Goal: Transaction & Acquisition: Subscribe to service/newsletter

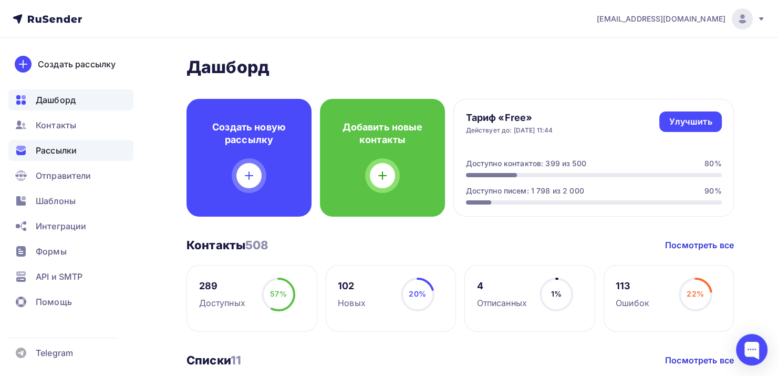
click at [69, 149] on span "Рассылки" at bounding box center [56, 150] width 41 height 13
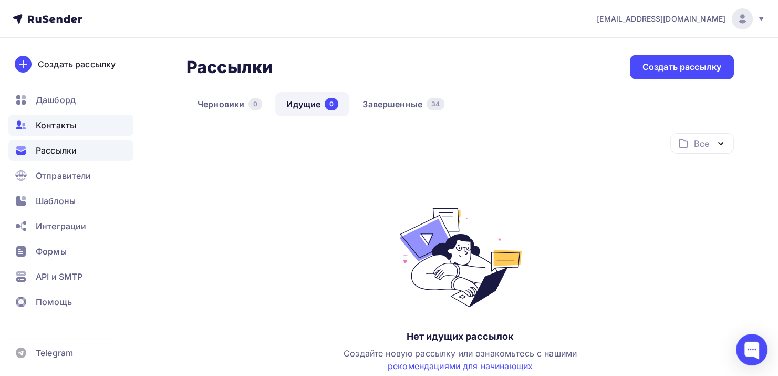
click at [80, 121] on div "Контакты" at bounding box center [70, 124] width 125 height 21
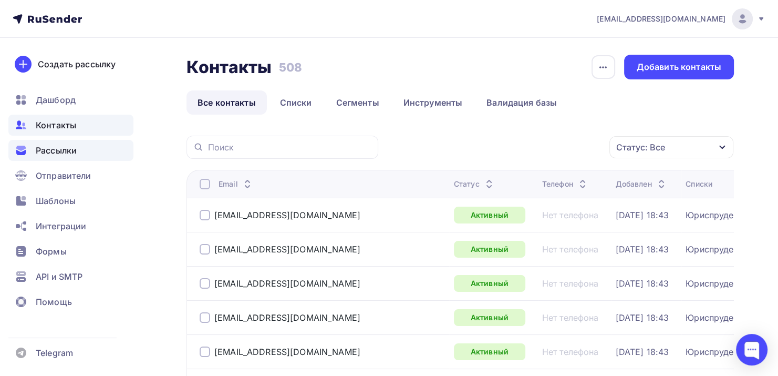
click at [71, 153] on span "Рассылки" at bounding box center [56, 150] width 41 height 13
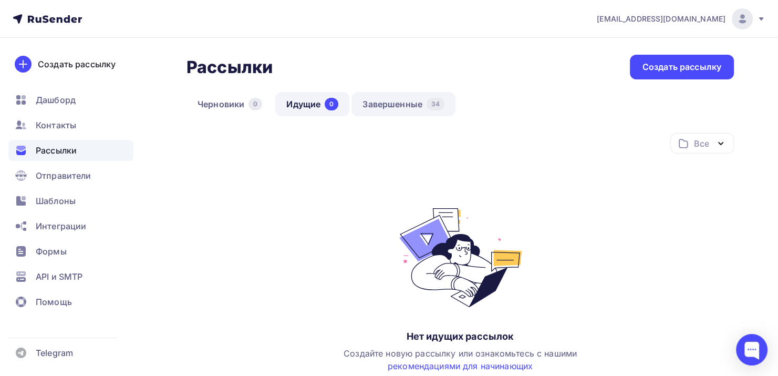
click at [397, 98] on link "Завершенные 34" at bounding box center [403, 104] width 104 height 24
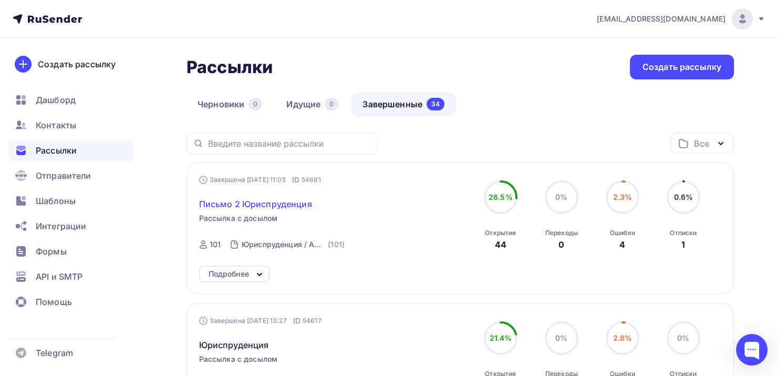
click at [296, 207] on span "Письмо 2 Юриспруденция" at bounding box center [255, 203] width 113 height 13
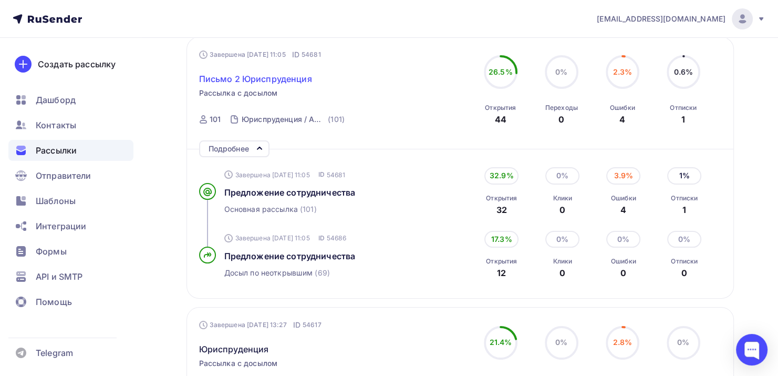
scroll to position [126, 0]
click at [291, 194] on span "Предложение сотрудничества" at bounding box center [289, 191] width 131 height 11
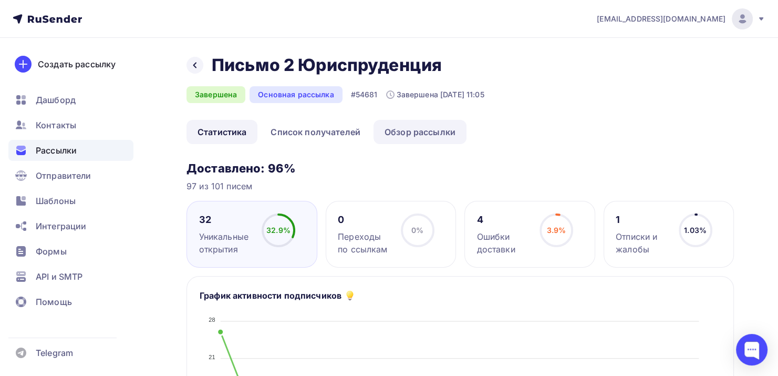
click at [412, 128] on link "Обзор рассылки" at bounding box center [419, 132] width 93 height 24
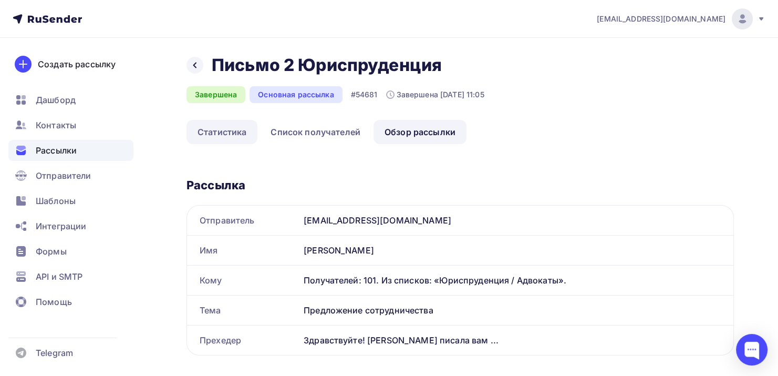
click at [233, 129] on link "Статистика" at bounding box center [221, 132] width 71 height 24
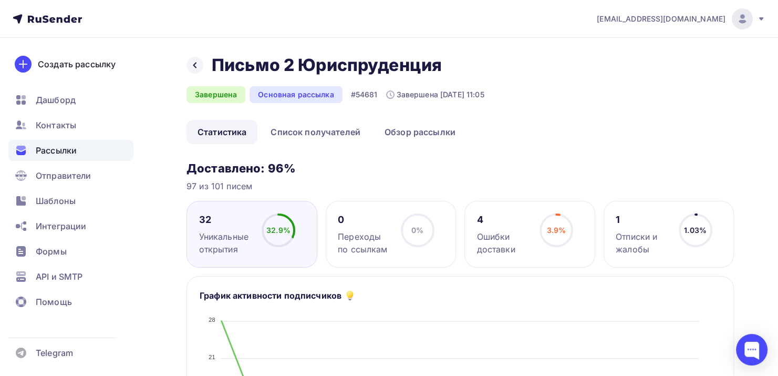
click at [621, 248] on div "Отписки и жалобы" at bounding box center [643, 242] width 54 height 25
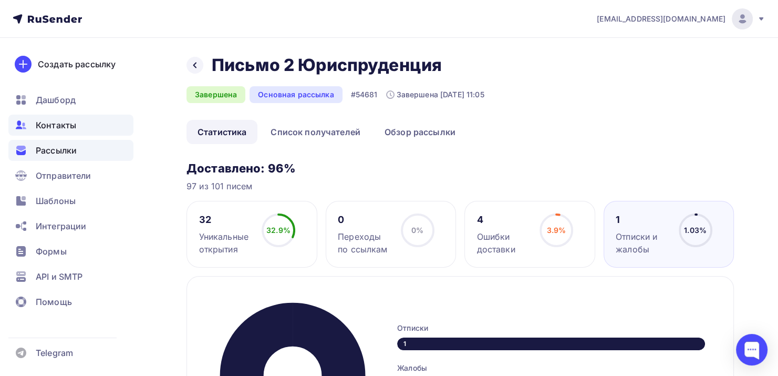
click at [92, 120] on div "Контакты" at bounding box center [70, 124] width 125 height 21
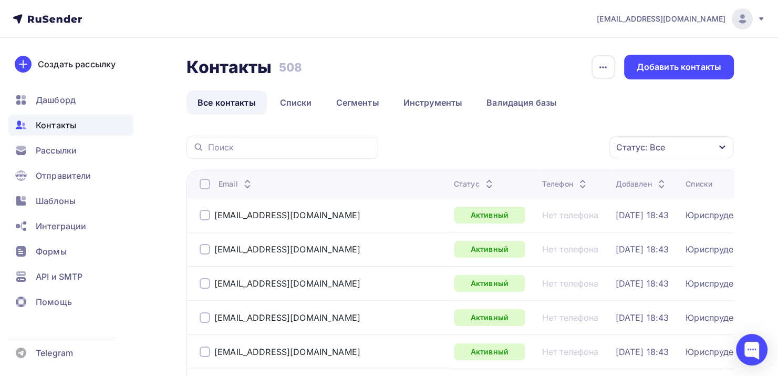
click at [680, 151] on div "Статус: Все" at bounding box center [671, 147] width 124 height 22
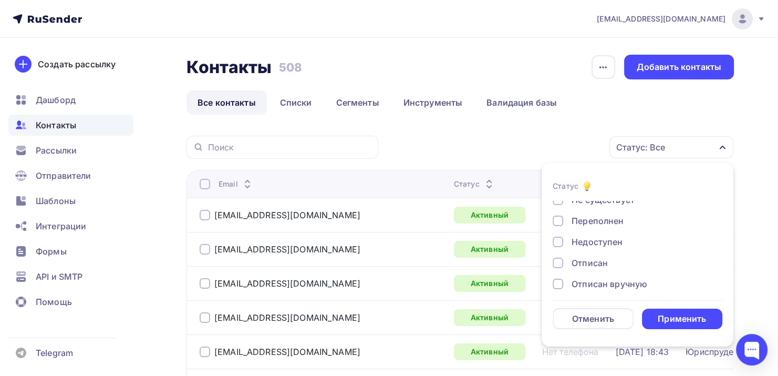
scroll to position [50, 0]
click at [581, 258] on div "Отписан" at bounding box center [589, 262] width 36 height 13
click at [586, 279] on div "Отписан вручную" at bounding box center [609, 283] width 76 height 13
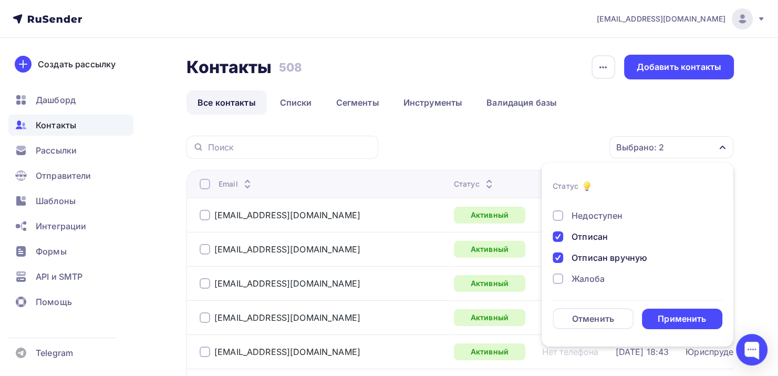
click at [590, 279] on div "Жалоба" at bounding box center [587, 278] width 33 height 13
click at [689, 312] on div "Применить" at bounding box center [682, 318] width 48 height 12
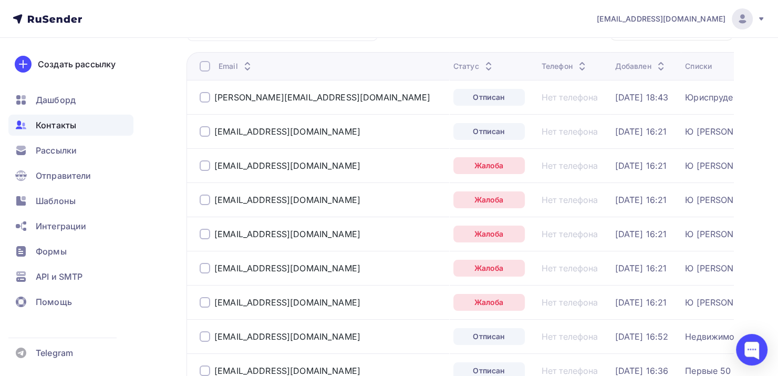
scroll to position [0, 0]
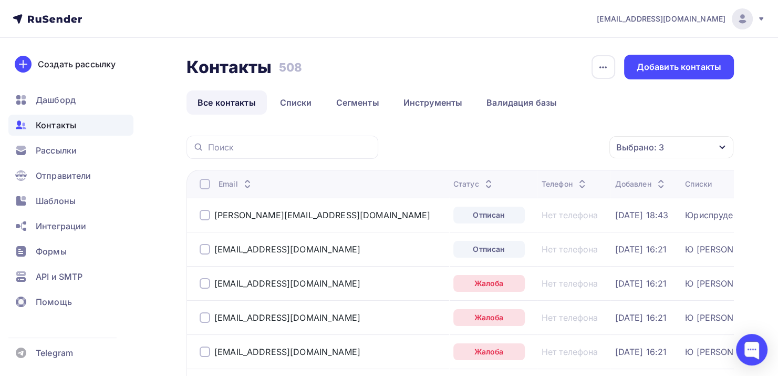
click at [209, 184] on div at bounding box center [205, 184] width 11 height 11
click at [565, 144] on div "Действие" at bounding box center [531, 147] width 139 height 20
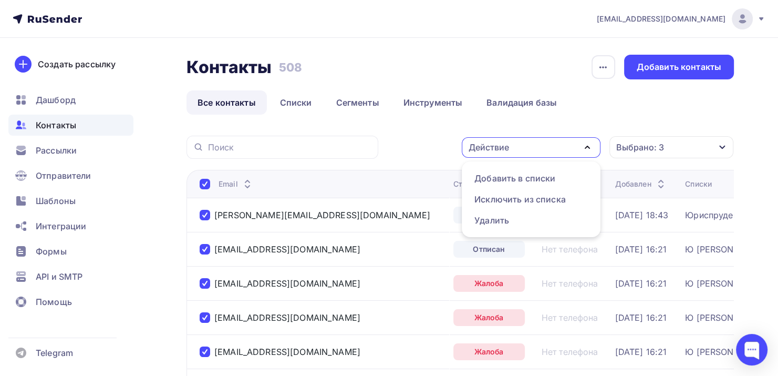
click at [290, 124] on div "Контакты Контакты 508 508 История импорта Добавить контакты Все контакты Списки…" at bounding box center [459, 330] width 547 height 550
click at [75, 124] on span "Контакты" at bounding box center [56, 125] width 40 height 13
click at [238, 100] on link "Все контакты" at bounding box center [226, 102] width 80 height 24
click at [583, 149] on icon "button" at bounding box center [587, 147] width 13 height 13
click at [294, 103] on link "Списки" at bounding box center [296, 102] width 54 height 24
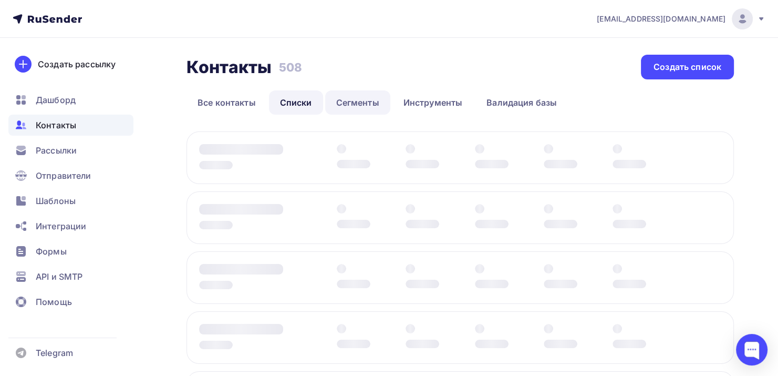
click at [353, 100] on link "Сегменты" at bounding box center [357, 102] width 65 height 24
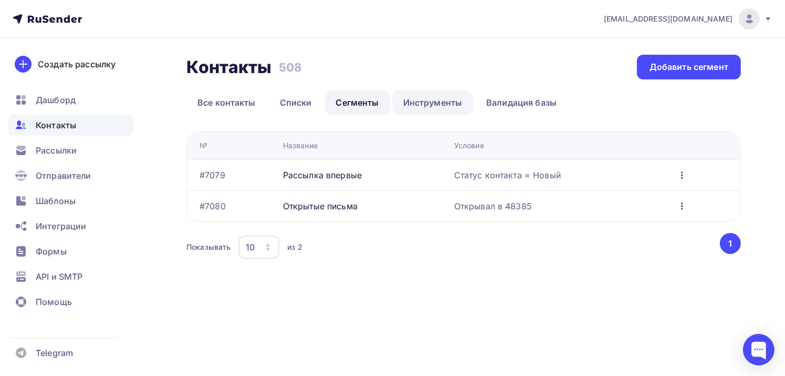
click at [439, 96] on link "Инструменты" at bounding box center [432, 102] width 81 height 24
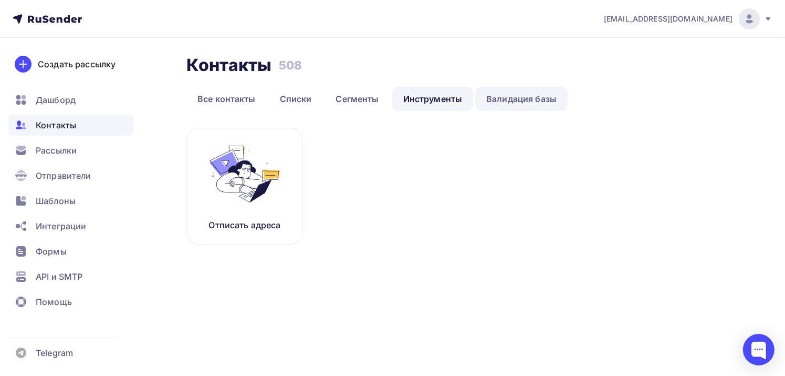
click at [515, 96] on link "Валидация базы" at bounding box center [521, 99] width 92 height 24
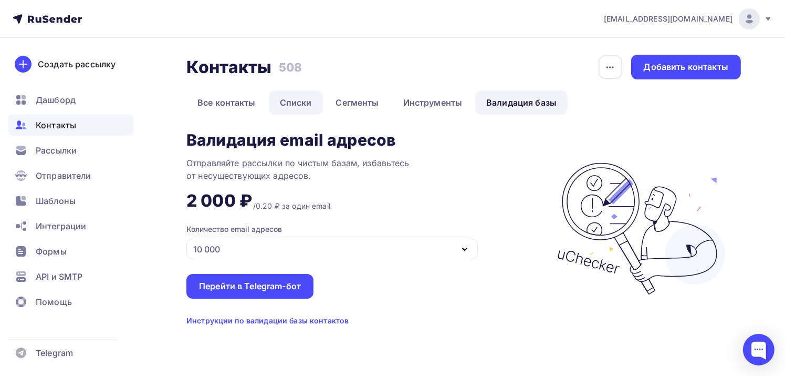
click at [288, 100] on link "Списки" at bounding box center [296, 102] width 54 height 24
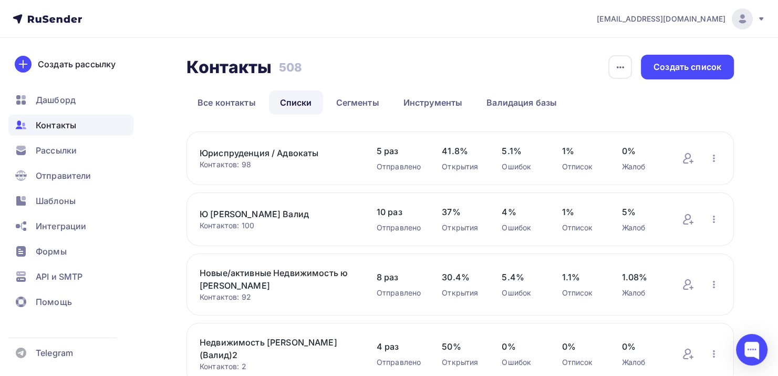
click at [299, 150] on link "Юриспруденция / Адвокаты" at bounding box center [278, 153] width 156 height 13
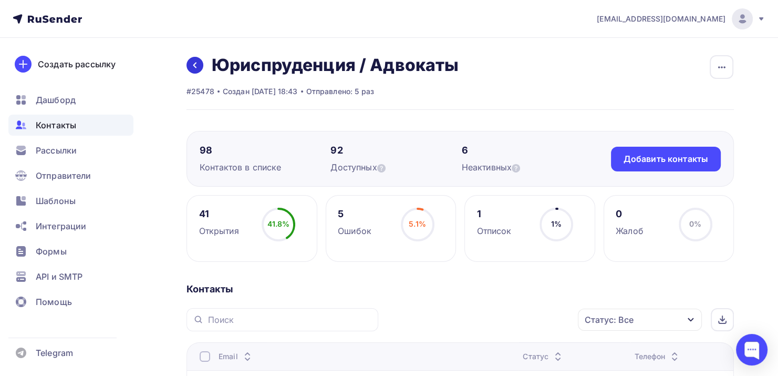
click at [197, 67] on icon at bounding box center [195, 65] width 8 height 8
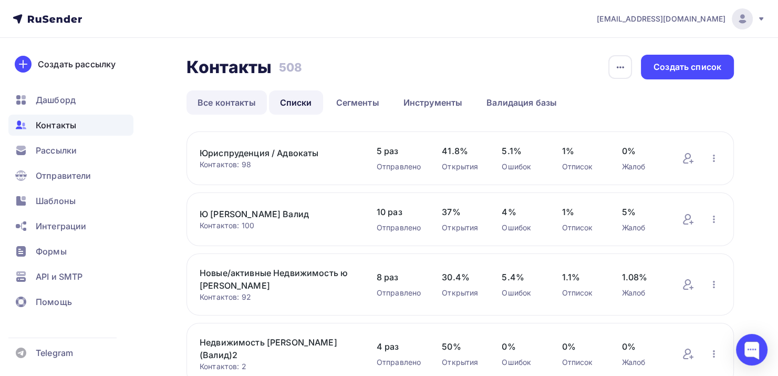
click at [215, 107] on link "Все контакты" at bounding box center [226, 102] width 80 height 24
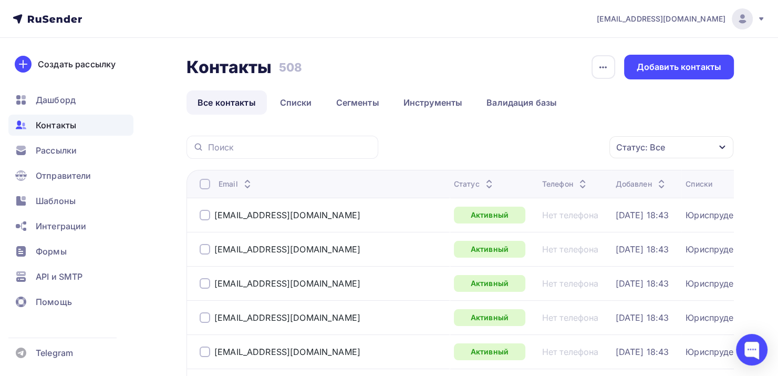
click at [454, 187] on div "Статус" at bounding box center [474, 184] width 41 height 11
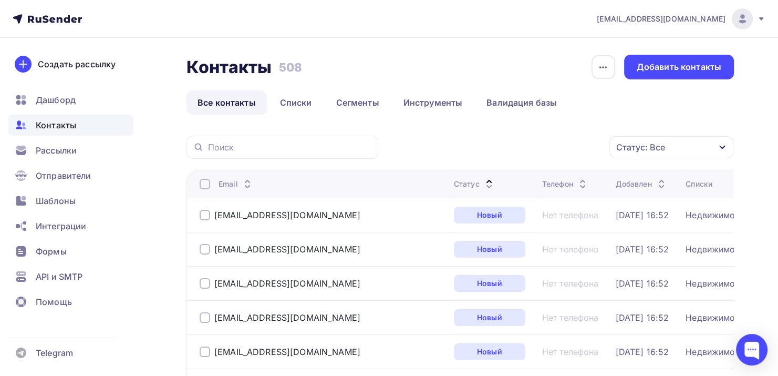
click at [454, 187] on div "Статус" at bounding box center [474, 184] width 41 height 11
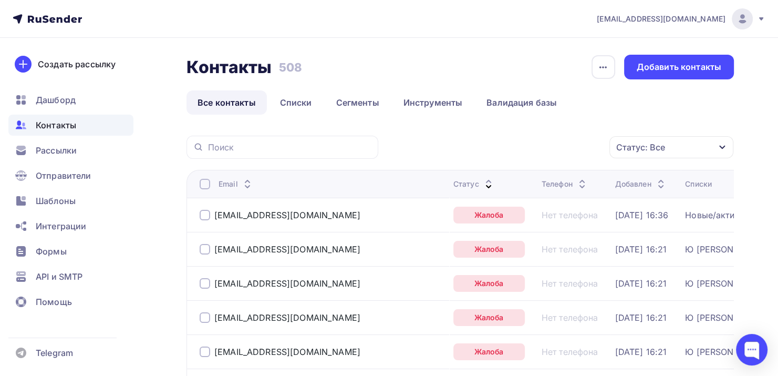
click at [635, 142] on div "Статус: Все" at bounding box center [640, 147] width 49 height 13
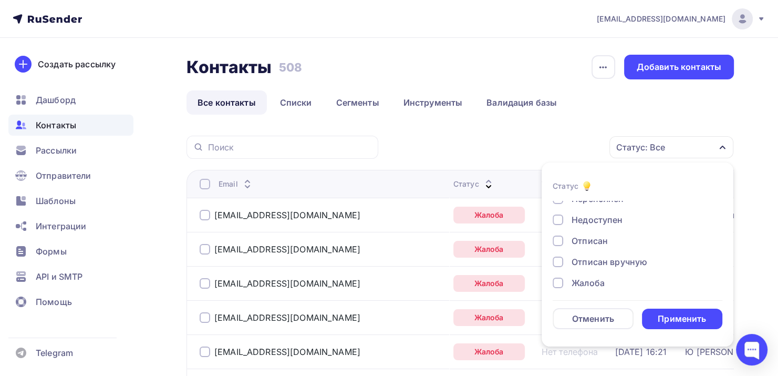
scroll to position [69, 0]
click at [482, 186] on icon at bounding box center [488, 186] width 13 height 13
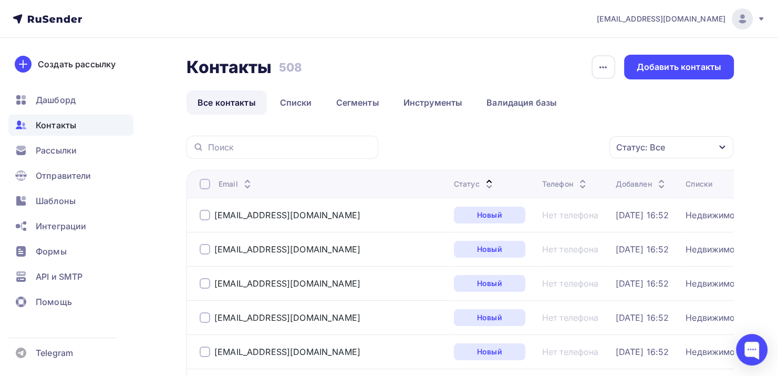
click at [483, 180] on icon at bounding box center [489, 186] width 13 height 13
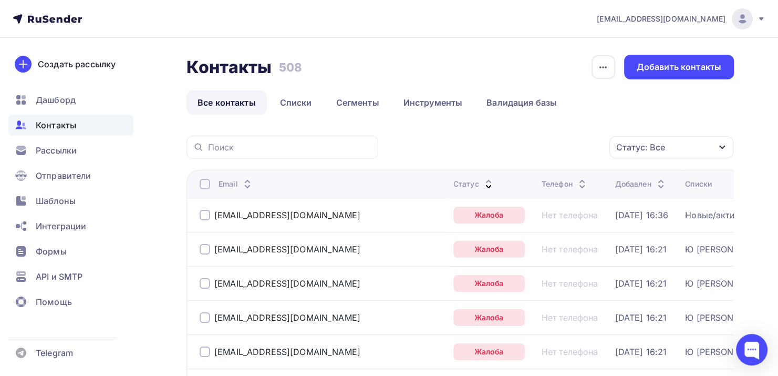
click at [453, 179] on div "Статус" at bounding box center [473, 184] width 41 height 11
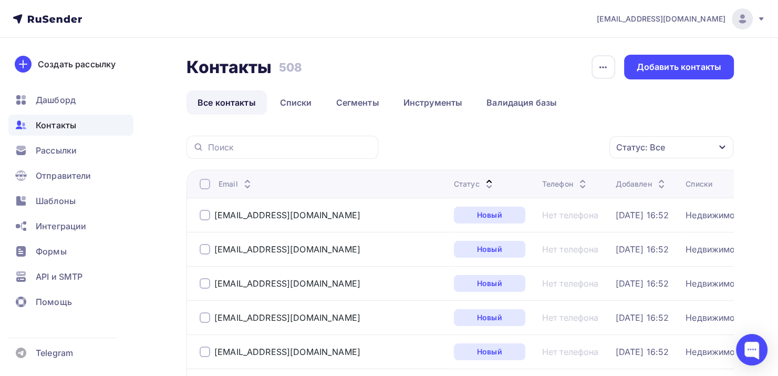
click at [483, 180] on icon at bounding box center [489, 186] width 13 height 13
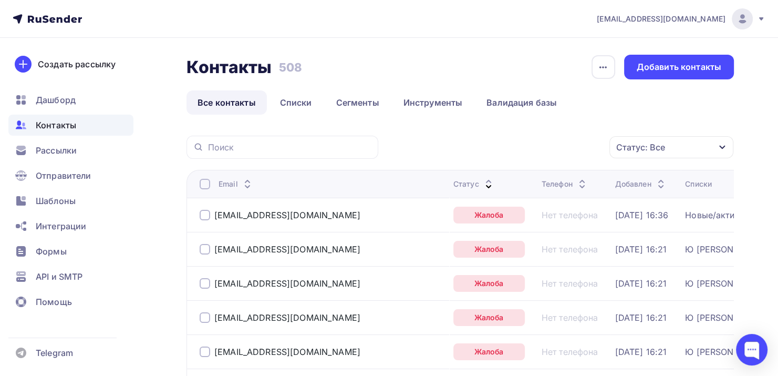
click at [453, 179] on div "Статус" at bounding box center [473, 184] width 41 height 11
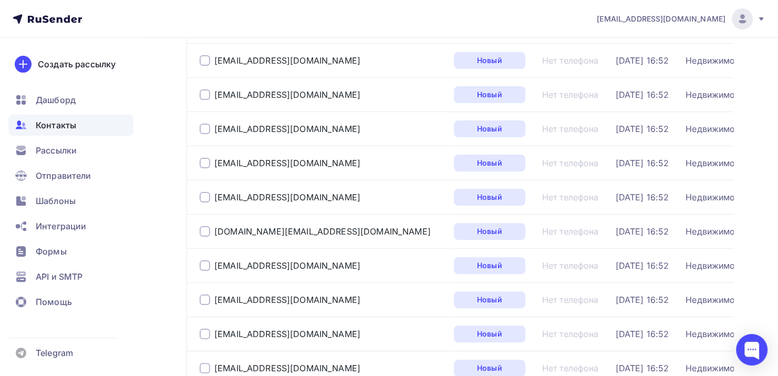
scroll to position [0, 0]
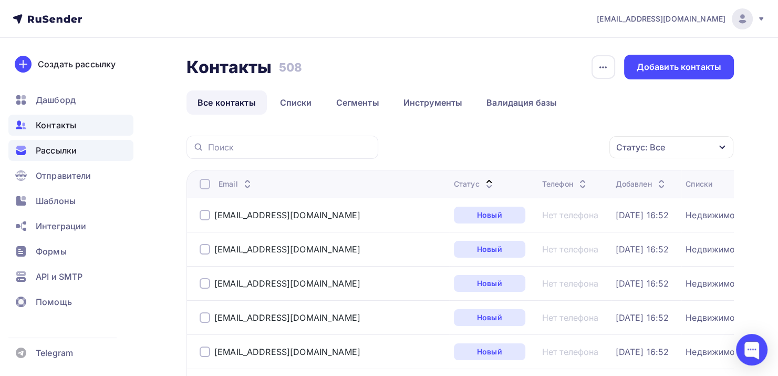
click at [26, 153] on icon at bounding box center [21, 150] width 13 height 13
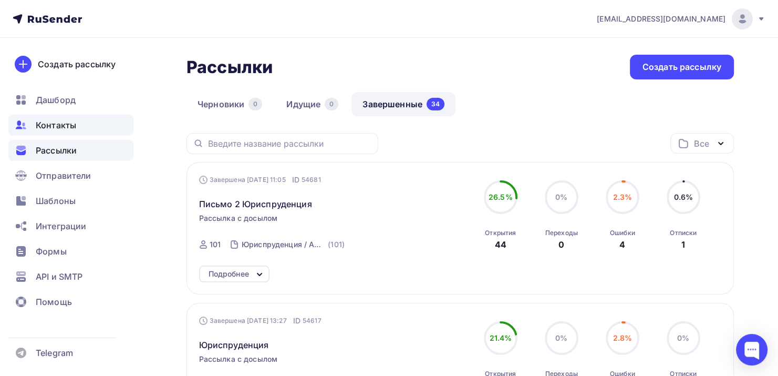
click at [55, 121] on span "Контакты" at bounding box center [56, 125] width 40 height 13
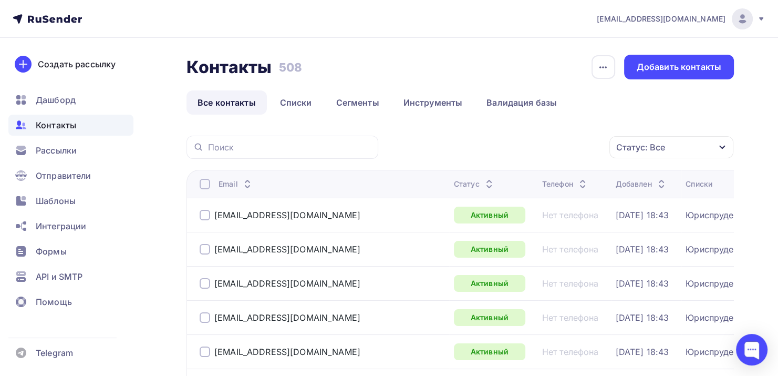
click at [626, 147] on div "Статус: Все" at bounding box center [640, 147] width 49 height 13
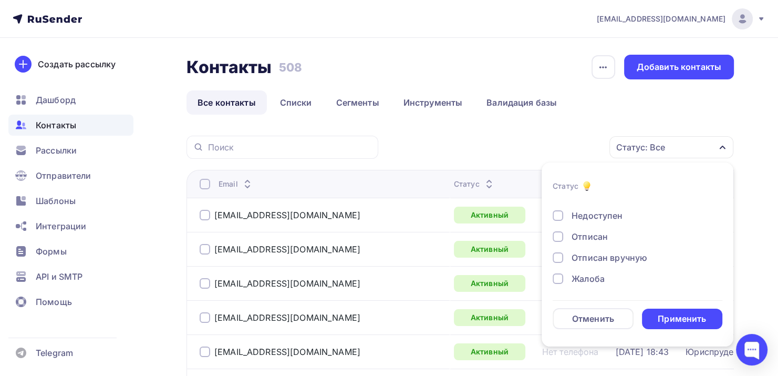
scroll to position [76, 0]
click at [577, 279] on div "Жалоба" at bounding box center [587, 278] width 33 height 13
click at [575, 258] on div "Отписан вручную" at bounding box center [609, 257] width 76 height 13
click at [572, 231] on div "Отписан" at bounding box center [589, 236] width 36 height 13
click at [654, 315] on div "Применить" at bounding box center [682, 318] width 81 height 20
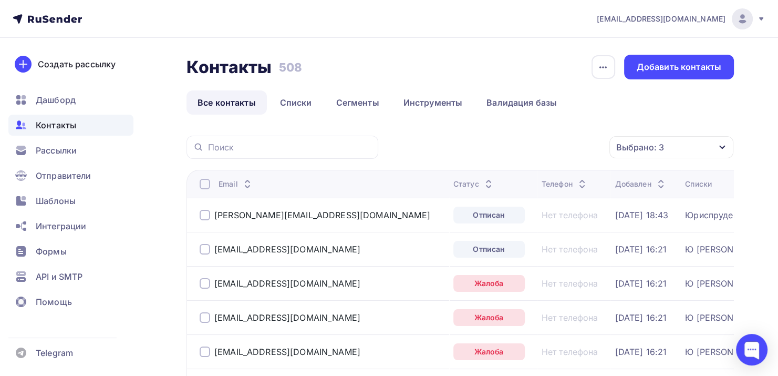
click at [203, 185] on div at bounding box center [205, 184] width 11 height 11
click at [531, 142] on div "Действие" at bounding box center [531, 147] width 139 height 20
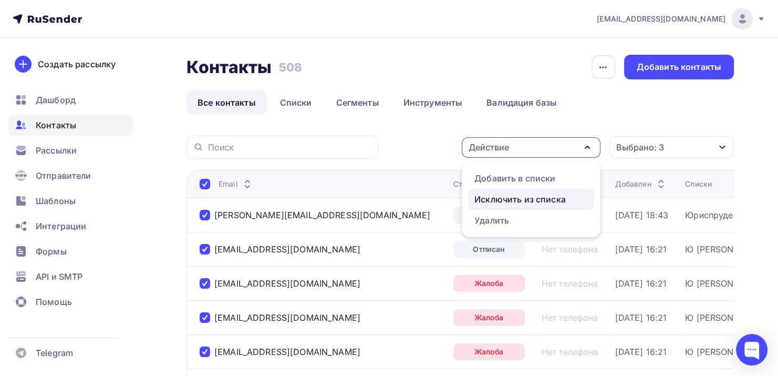
click at [495, 201] on div "Исключить из списка" at bounding box center [519, 199] width 91 height 13
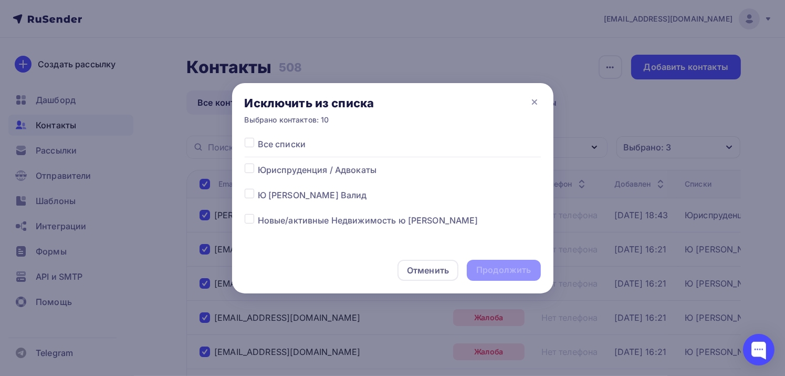
click at [258, 138] on label at bounding box center [258, 138] width 0 height 0
click at [252, 147] on input "checkbox" at bounding box center [249, 142] width 9 height 9
checkbox input "true"
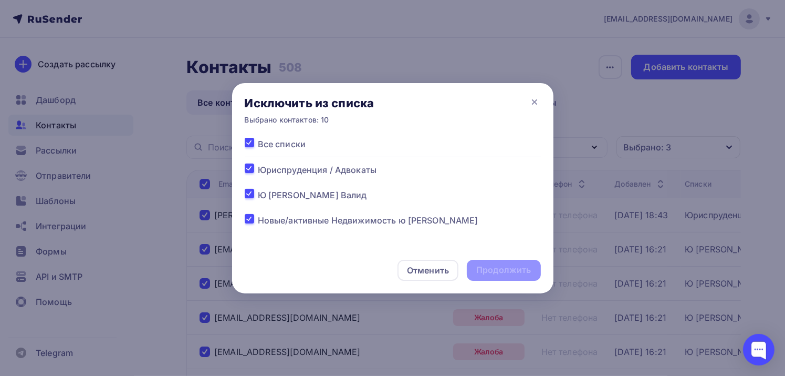
checkbox input "true"
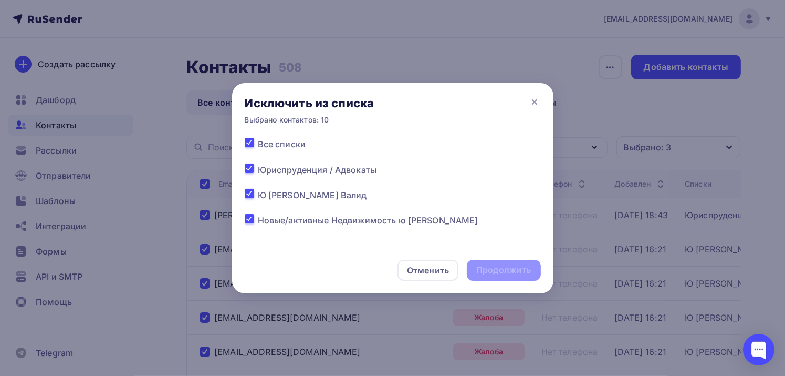
checkbox input "true"
click at [499, 272] on div "Продолжить" at bounding box center [503, 270] width 55 height 12
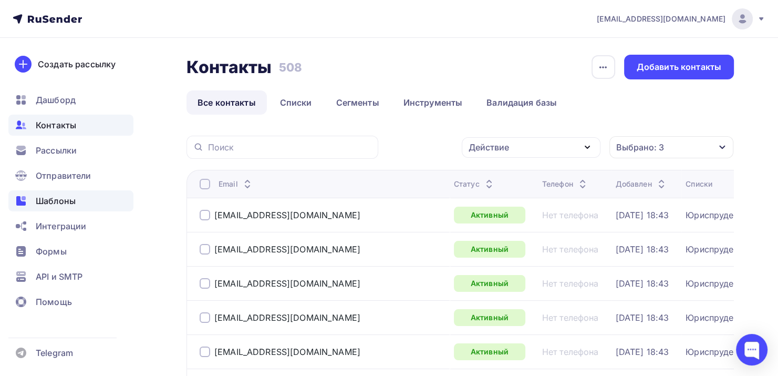
click at [66, 204] on span "Шаблоны" at bounding box center [56, 200] width 40 height 13
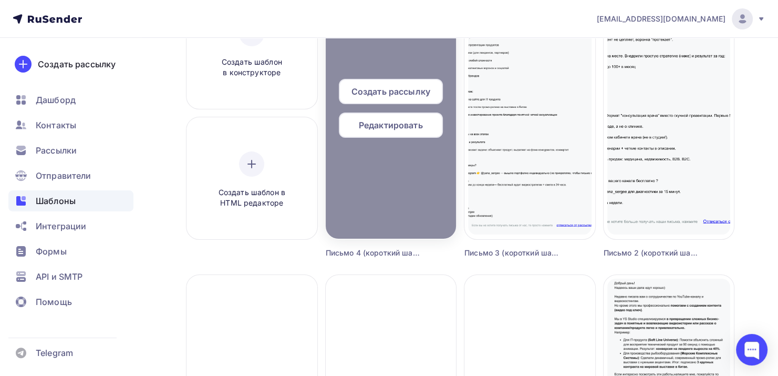
scroll to position [97, 0]
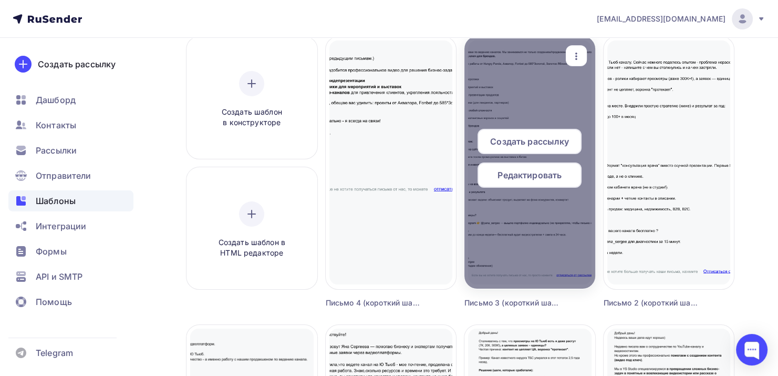
click at [524, 136] on span "Создать рассылку" at bounding box center [529, 141] width 79 height 13
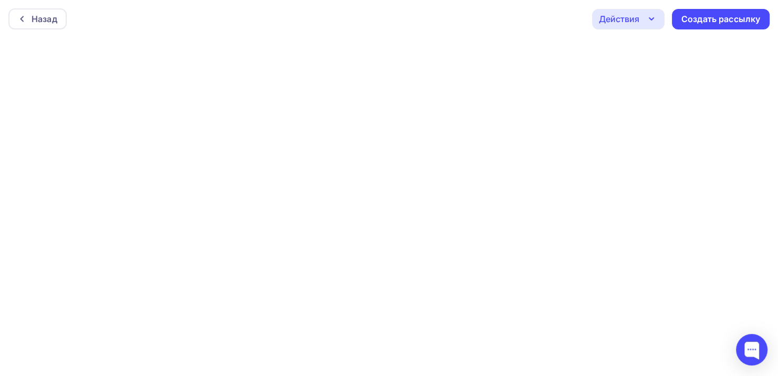
scroll to position [2, 0]
click at [743, 17] on div "Создать рассылку" at bounding box center [720, 17] width 79 height 12
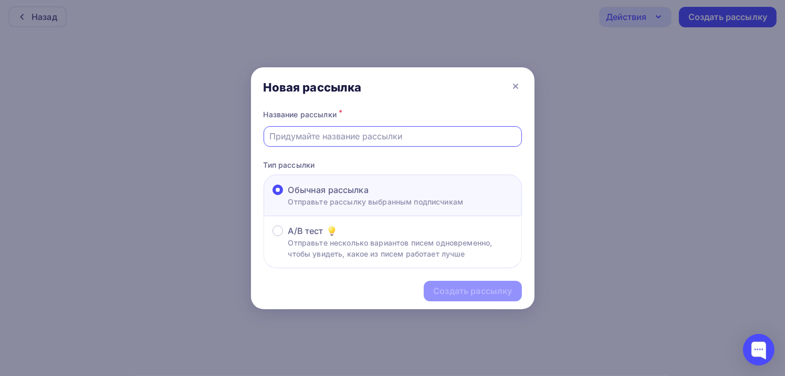
click at [369, 136] on input "text" at bounding box center [392, 136] width 246 height 13
type input "Письмо 3 Юриспруденция"
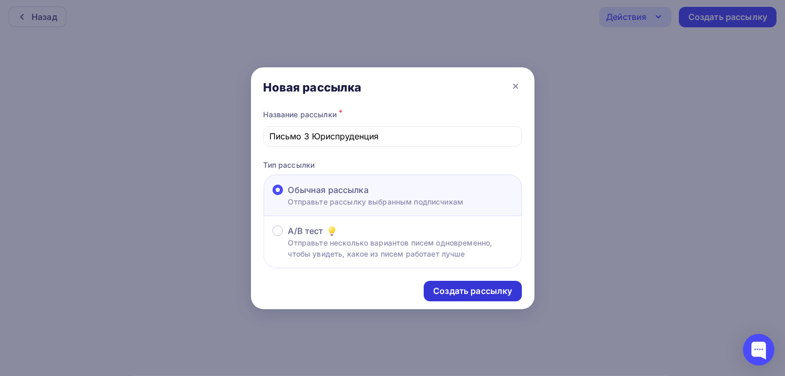
click at [491, 291] on div "Создать рассылку" at bounding box center [472, 291] width 79 height 12
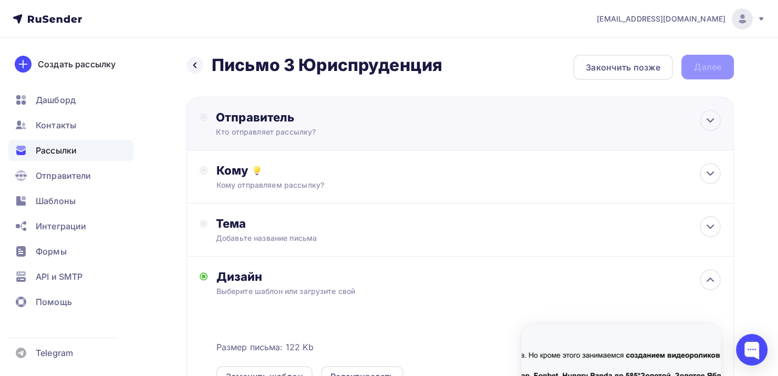
click at [280, 127] on div "Кто отправляет рассылку?" at bounding box center [318, 132] width 205 height 11
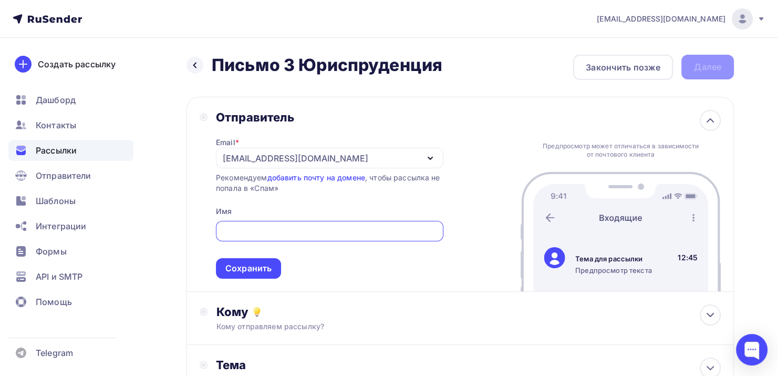
click at [255, 159] on div "[EMAIL_ADDRESS][DOMAIN_NAME]" at bounding box center [295, 158] width 145 height 13
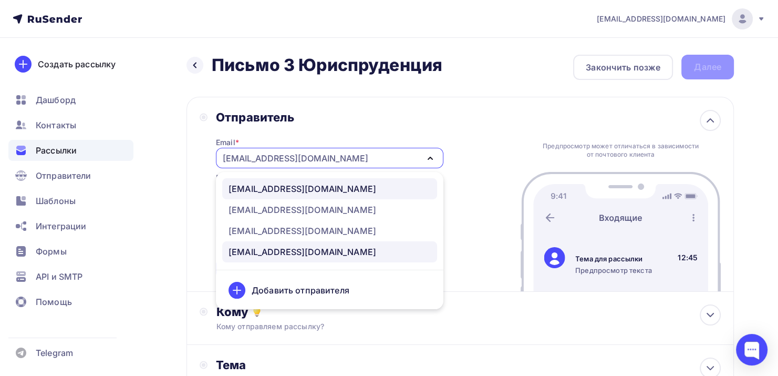
click at [255, 193] on div "[EMAIL_ADDRESS][DOMAIN_NAME]" at bounding box center [302, 188] width 148 height 13
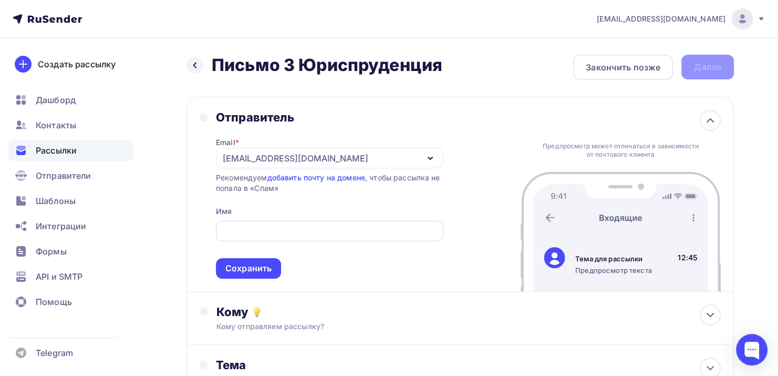
click at [251, 227] on input "text" at bounding box center [329, 231] width 215 height 13
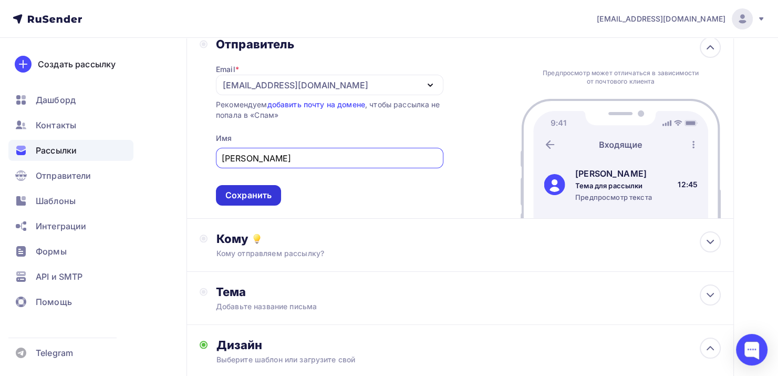
type input "[PERSON_NAME]"
click at [245, 186] on div "Сохранить" at bounding box center [248, 195] width 65 height 20
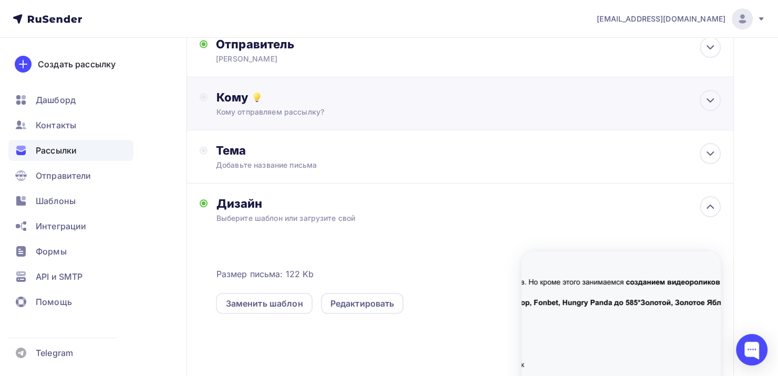
click at [247, 107] on div "Кому отправляем рассылку?" at bounding box center [443, 112] width 454 height 11
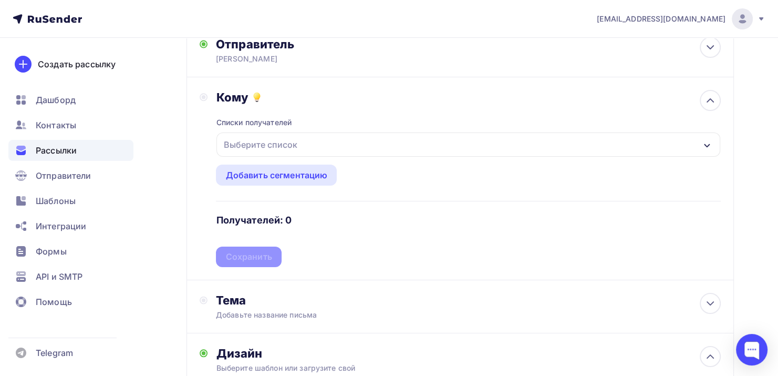
click at [254, 135] on div "Выберите список" at bounding box center [260, 144] width 82 height 19
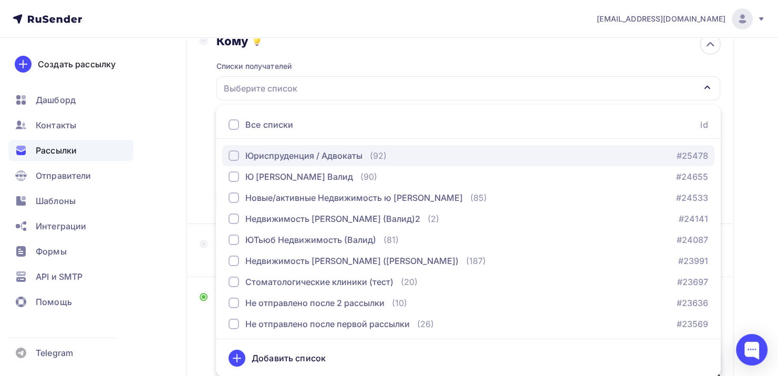
click at [279, 160] on div "Юриспруденция / Адвокаты" at bounding box center [303, 155] width 117 height 13
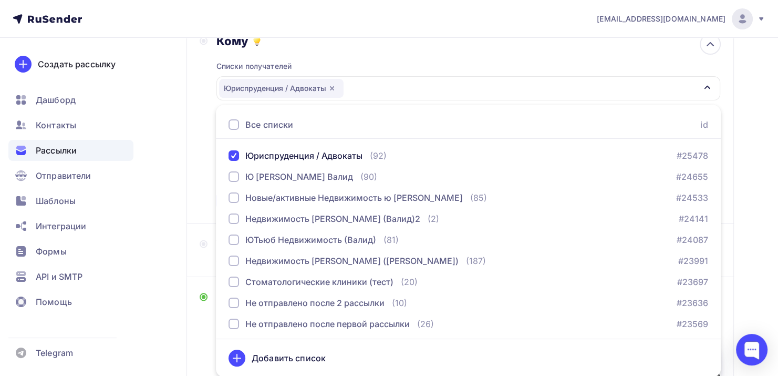
click at [400, 64] on div "Списки получателей Юриспруденция / Адвокаты Все списки id Юриспруденция / Адвок…" at bounding box center [468, 129] width 505 height 162
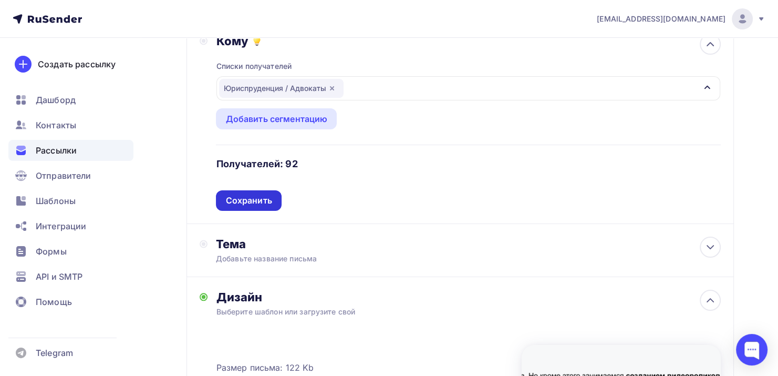
click at [265, 191] on div "Сохранить" at bounding box center [248, 200] width 65 height 20
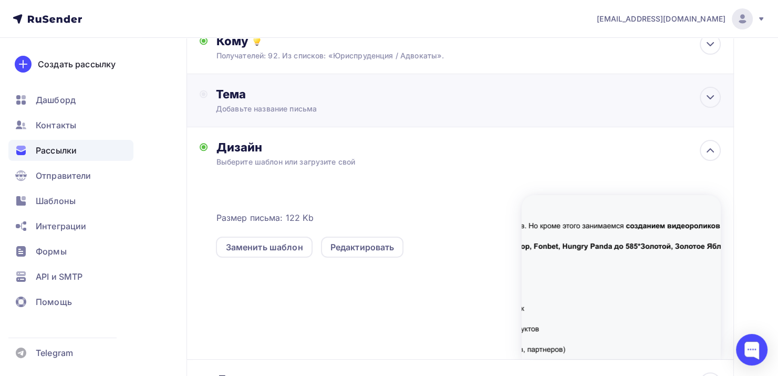
click at [241, 98] on div "Тема" at bounding box center [319, 94] width 207 height 15
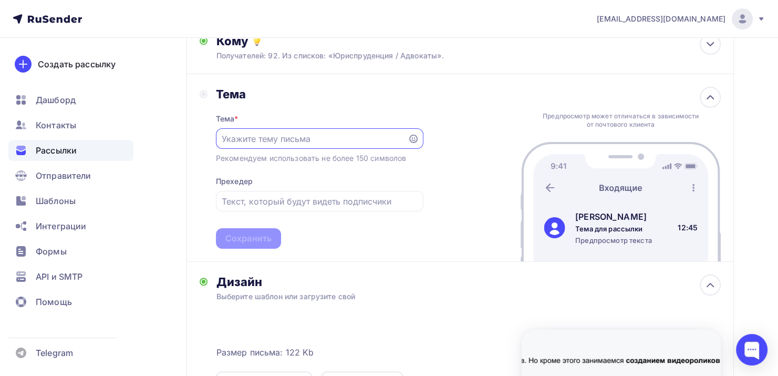
scroll to position [0, 0]
click at [236, 138] on input "ПРделлжение острудничества" at bounding box center [312, 139] width 180 height 13
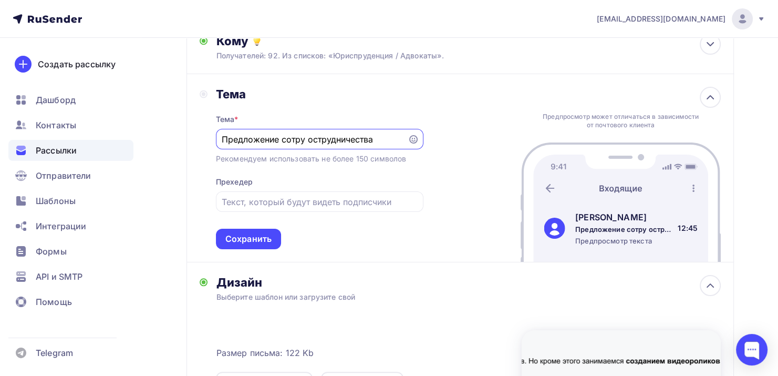
drag, startPoint x: 385, startPoint y: 139, endPoint x: 304, endPoint y: 140, distance: 80.9
click at [304, 140] on input "Предложение сотру острудничества" at bounding box center [312, 139] width 180 height 13
type input "Предложение сотрудничества"
click at [281, 202] on input "text" at bounding box center [319, 201] width 195 height 13
type input "Д"
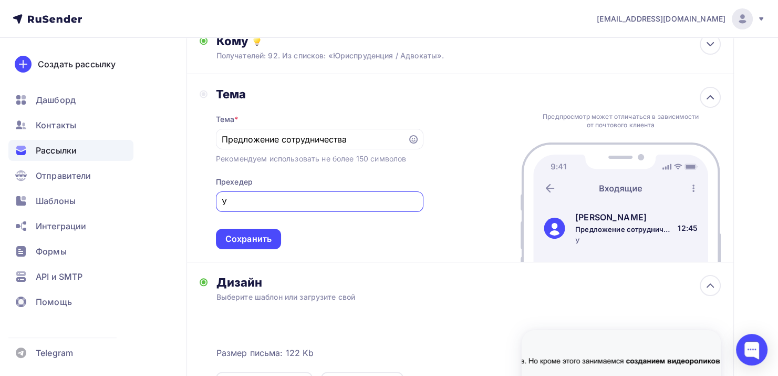
type input "У"
drag, startPoint x: 228, startPoint y: 199, endPoint x: 235, endPoint y: 201, distance: 6.6
click at [235, 201] on input "ПАртнеры Аквалор," at bounding box center [319, 201] width 195 height 13
type input "Партнеры Аквалор,"
drag, startPoint x: 311, startPoint y: 202, endPoint x: 152, endPoint y: 212, distance: 160.0
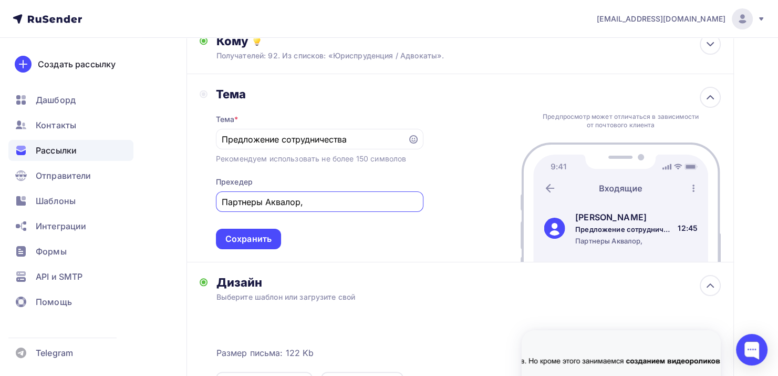
click at [152, 212] on div "Назад Письмо 3 Юриспруденция Письмо 3 Юриспруденция Закончить позже Далее Отпра…" at bounding box center [389, 262] width 778 height 706
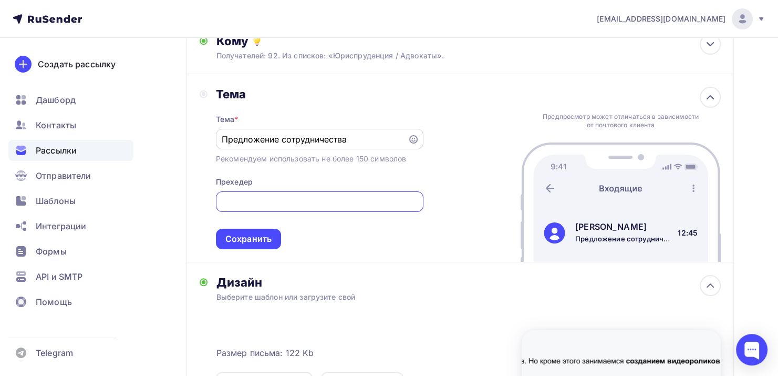
click at [379, 134] on input "Предложение сотрудничества" at bounding box center [312, 139] width 180 height 13
type input "Предложение сотрудничества"
click at [265, 199] on input "text" at bounding box center [319, 201] width 195 height 13
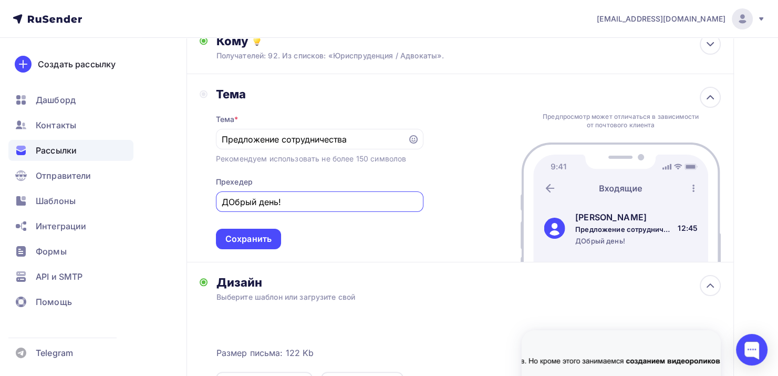
drag, startPoint x: 234, startPoint y: 200, endPoint x: 239, endPoint y: 200, distance: 5.8
click at [239, 200] on input "ДОбрый день!" at bounding box center [319, 201] width 195 height 13
click at [339, 200] on input "Добрый день!" at bounding box center [319, 201] width 195 height 13
type input "Добрый день! Общались с вами по поводу..."
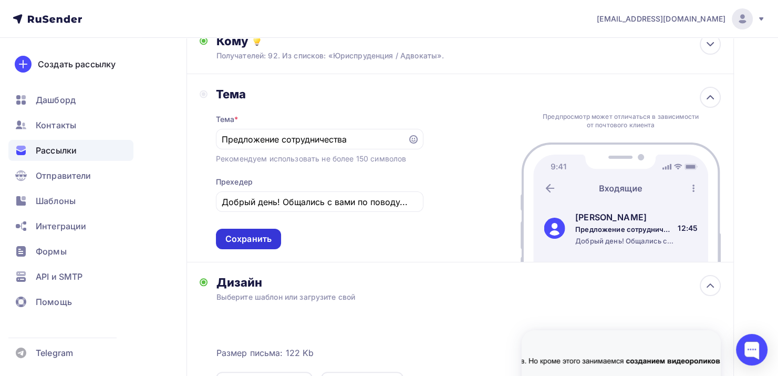
click at [266, 237] on div "Сохранить" at bounding box center [248, 239] width 46 height 12
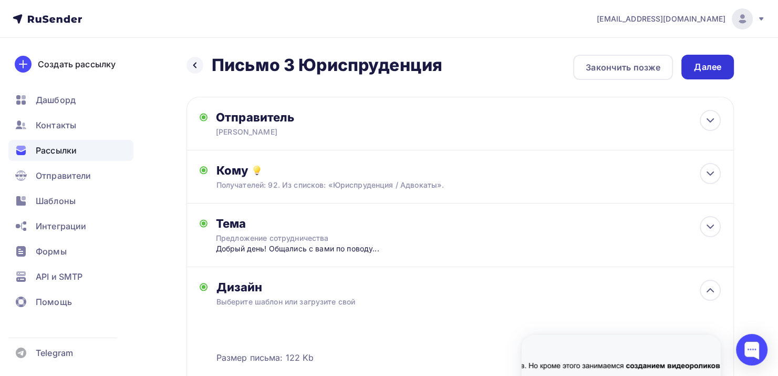
click at [715, 62] on div "Далее" at bounding box center [707, 67] width 27 height 12
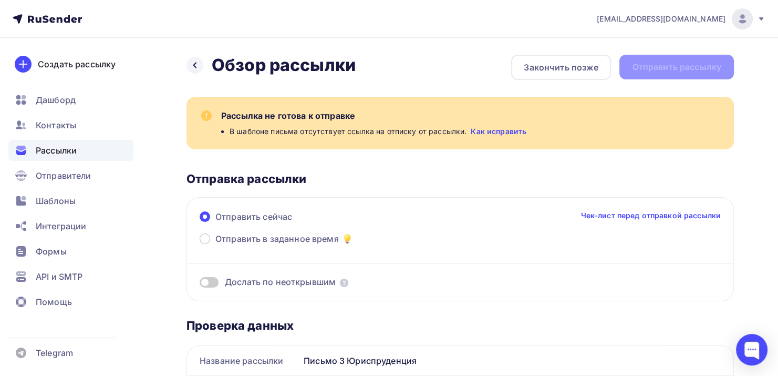
click at [267, 277] on span "Дослать по неоткрывшим" at bounding box center [280, 282] width 111 height 12
click at [216, 281] on span at bounding box center [209, 282] width 19 height 11
click at [200, 284] on input "checkbox" at bounding box center [200, 284] width 0 height 0
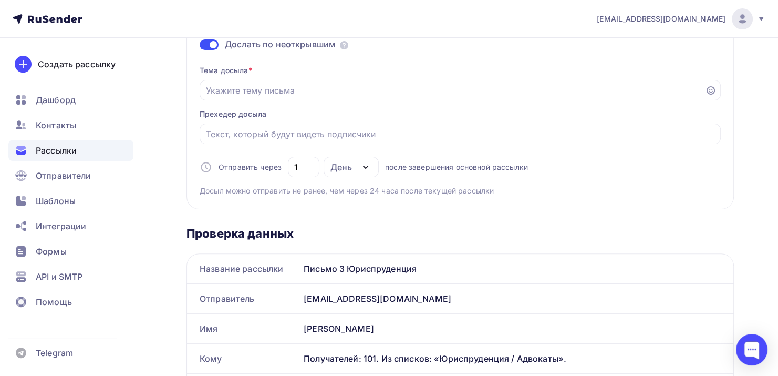
scroll to position [237, 0]
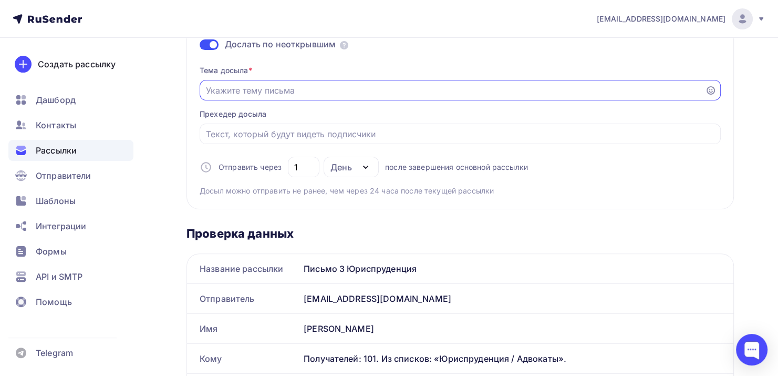
click at [263, 86] on input "Отправить в заданное время" at bounding box center [452, 90] width 493 height 13
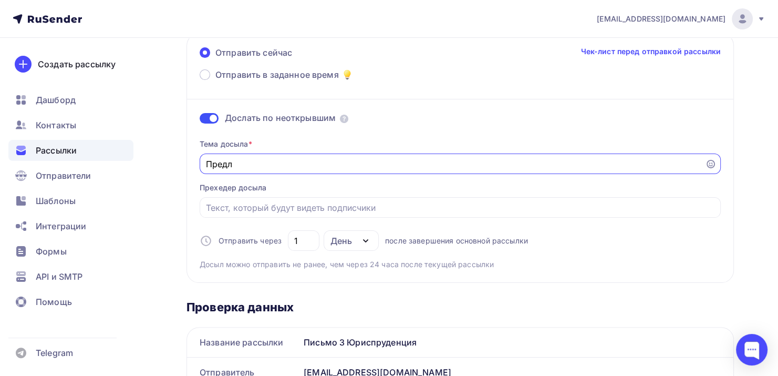
scroll to position [164, 0]
type input "П"
click at [338, 161] on input "Предложение сотрудничества. Партнерство" at bounding box center [452, 164] width 493 height 13
type input "Предложение сотрудничества. Надежное партнерство"
click at [224, 205] on input "Отправить в заданное время" at bounding box center [460, 207] width 509 height 13
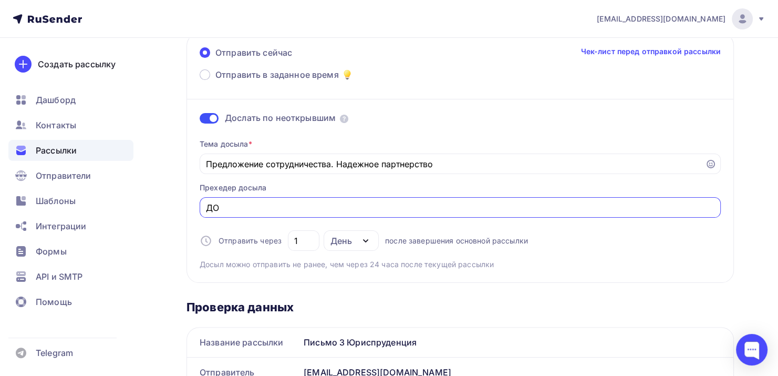
type input "Д"
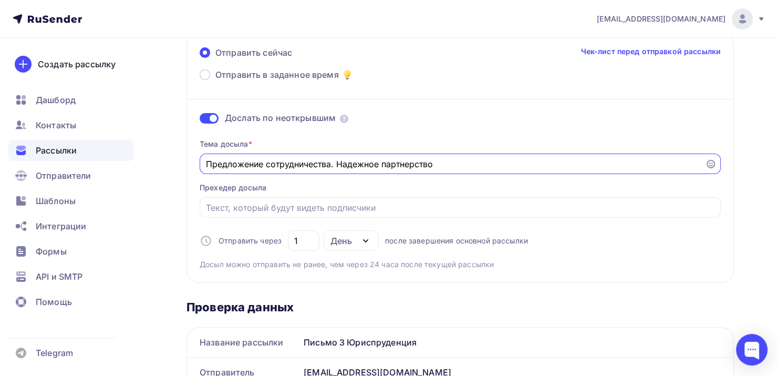
drag, startPoint x: 337, startPoint y: 162, endPoint x: 483, endPoint y: 166, distance: 146.1
click at [483, 166] on input "Предложение сотрудничества. Надежное партнерство" at bounding box center [452, 164] width 493 height 13
click at [267, 164] on input "Предложение сотрудничества." at bounding box center [452, 164] width 493 height 13
type input "Предложение сотрудничества."
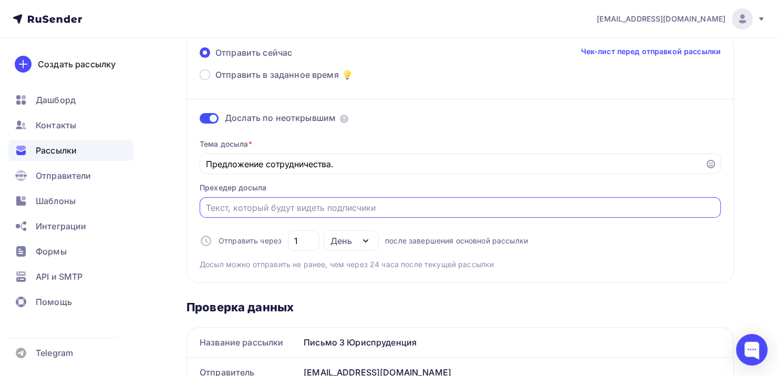
click at [224, 207] on input "Отправить в заданное время" at bounding box center [460, 207] width 509 height 13
drag, startPoint x: 499, startPoint y: 201, endPoint x: 522, endPoint y: 207, distance: 24.0
click at [522, 207] on input "Добрый день! являемся партнерами крыпных компаний,будем рады сотркдничеству с в…" at bounding box center [460, 207] width 509 height 13
click at [517, 205] on input "Добрый день! являемся партнерами крыпных компаний,будем рады сотркдничеству с в…" at bounding box center [460, 207] width 509 height 13
click at [370, 209] on input "Добрый день! являемся партнерами крыпных компаний,будем рады сотрудничеству с в…" at bounding box center [460, 207] width 509 height 13
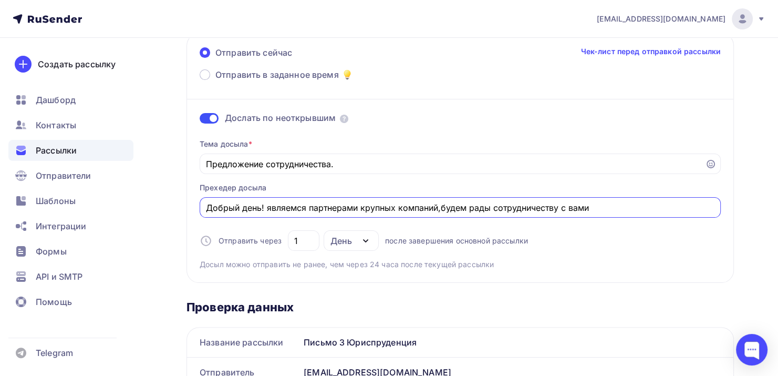
click at [266, 206] on input "Добрый день! являемся партнерами крупных компаний,будем рады сотрудничеству с в…" at bounding box center [460, 207] width 509 height 13
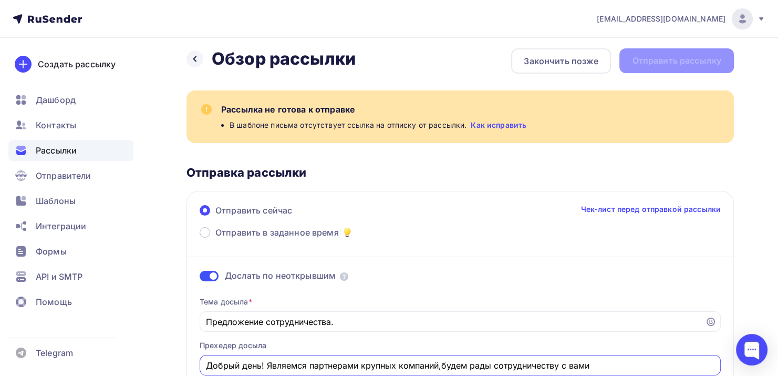
scroll to position [0, 0]
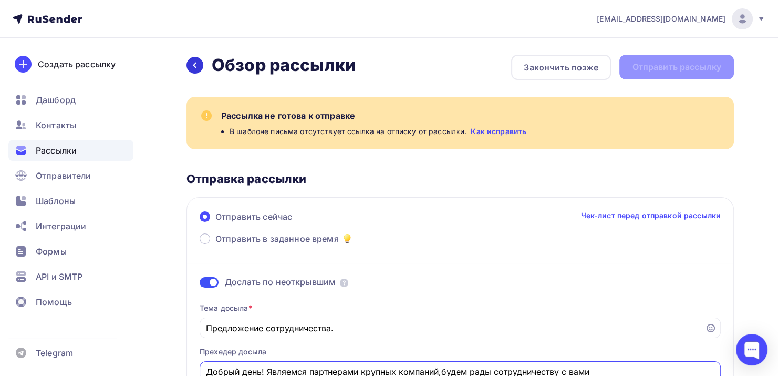
type input "Добрый день! Являемся партнерами крупных компаний,будем рады сотрудничеству с в…"
click at [198, 65] on icon at bounding box center [195, 65] width 8 height 8
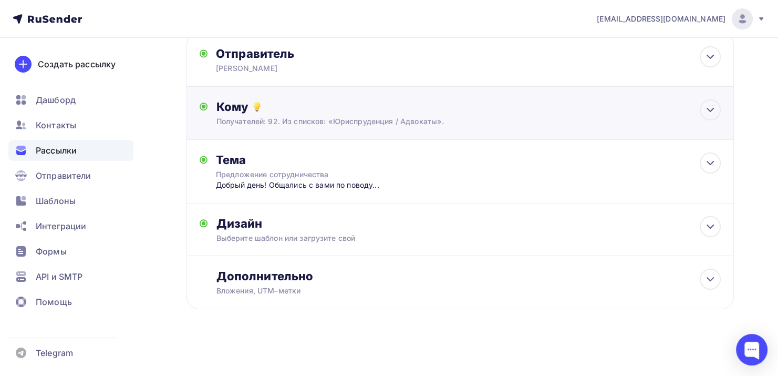
scroll to position [63, 0]
drag, startPoint x: 328, startPoint y: 184, endPoint x: 322, endPoint y: 138, distance: 46.6
click at [322, 138] on div "Отправитель [PERSON_NAME] Email * [EMAIL_ADDRESS][DOMAIN_NAME] [EMAIL_ADDRESS][…" at bounding box center [459, 171] width 547 height 276
click at [348, 239] on div "Выберите шаблон или загрузите свой" at bounding box center [443, 238] width 454 height 11
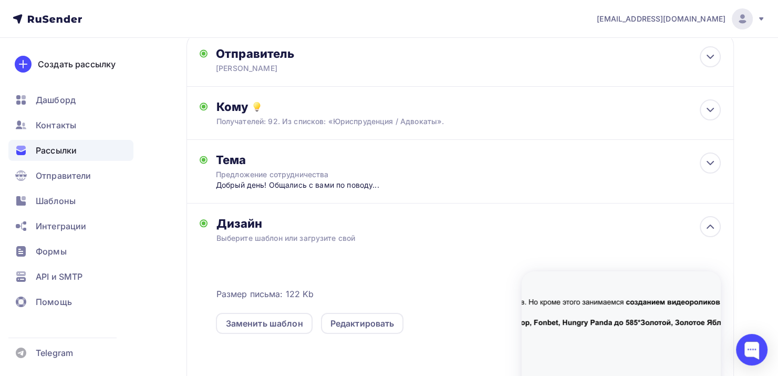
scroll to position [170, 0]
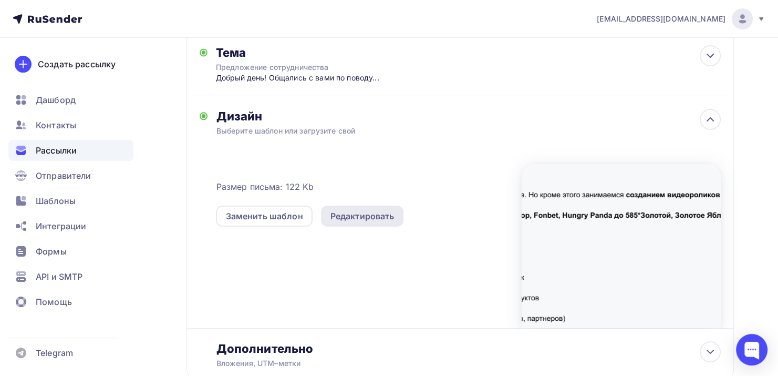
click at [363, 216] on div "Редактировать" at bounding box center [362, 216] width 64 height 13
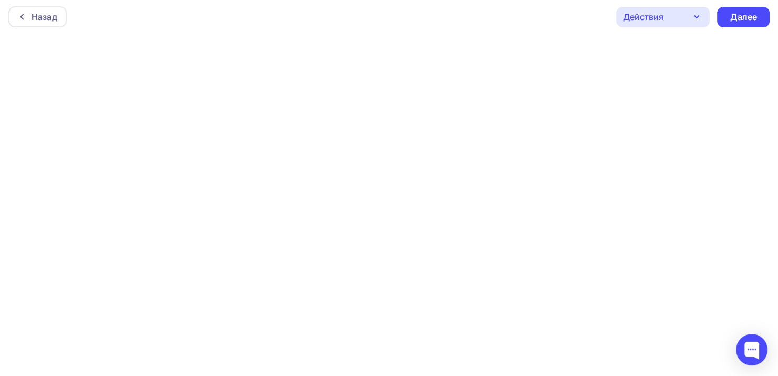
scroll to position [2, 0]
click at [736, 10] on div "Далее" at bounding box center [743, 17] width 53 height 20
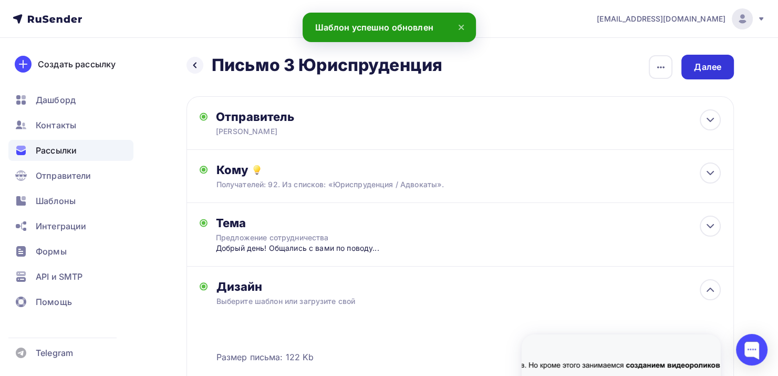
click at [702, 68] on div "Далее" at bounding box center [707, 67] width 27 height 12
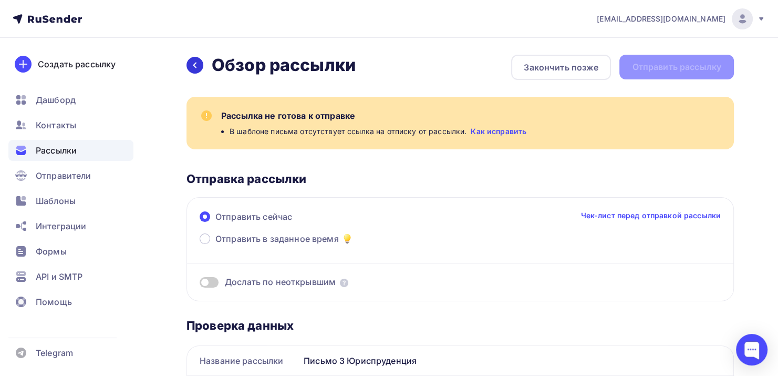
click at [199, 66] on div at bounding box center [194, 65] width 17 height 17
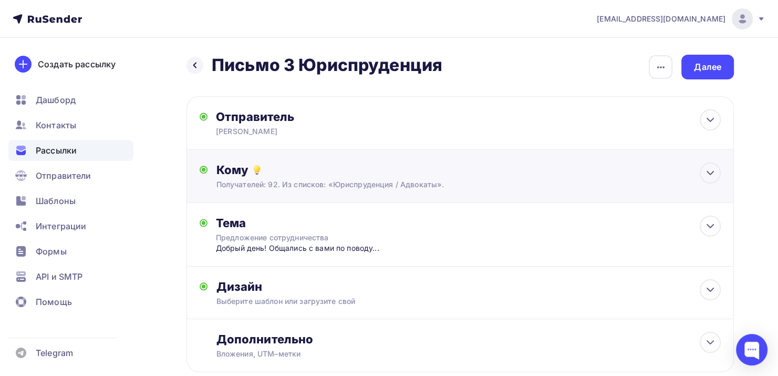
scroll to position [63, 0]
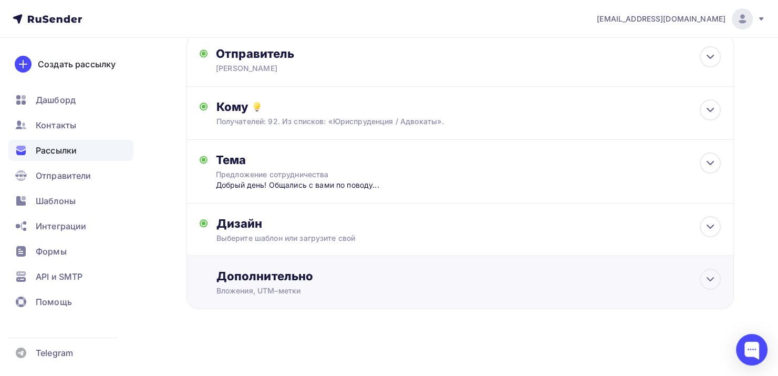
click at [315, 289] on div "Вложения, UTM–метки" at bounding box center [443, 290] width 454 height 11
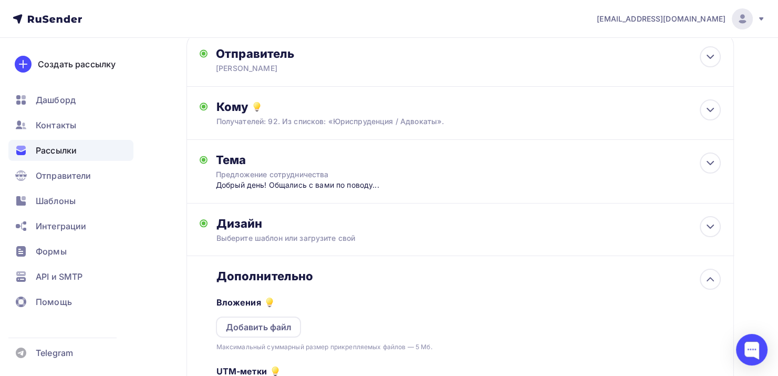
scroll to position [229, 0]
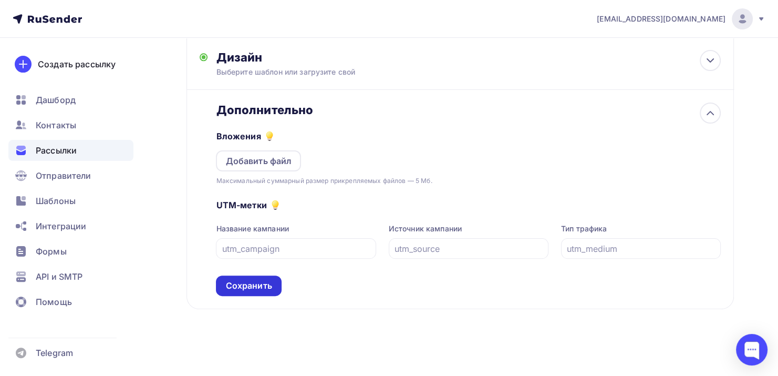
click at [262, 285] on div "Сохранить" at bounding box center [248, 285] width 46 height 12
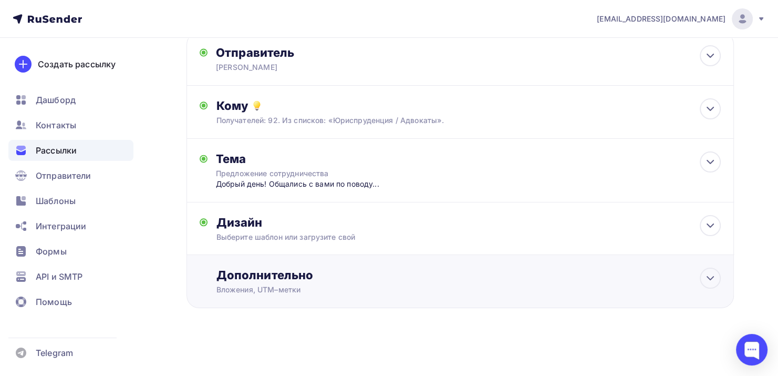
scroll to position [63, 0]
click at [286, 240] on div "Выберите шаблон или загрузите свой" at bounding box center [443, 238] width 454 height 11
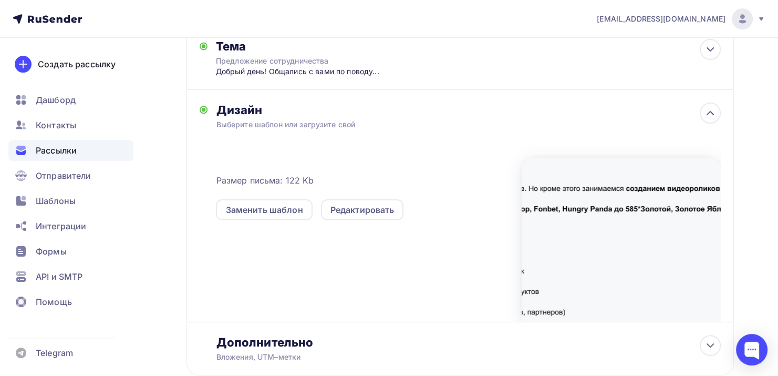
scroll to position [229, 0]
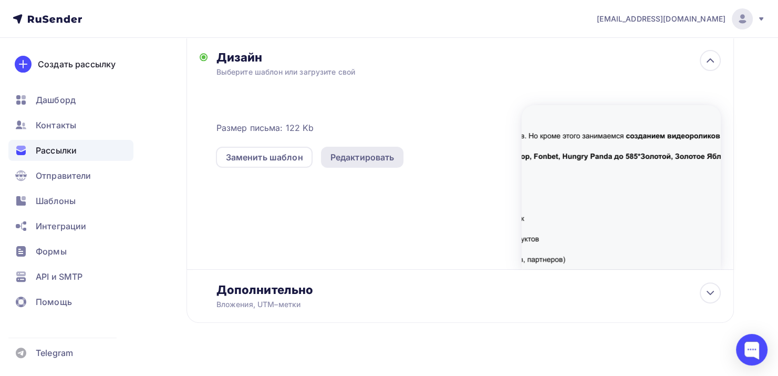
click at [364, 156] on div "Редактировать" at bounding box center [362, 157] width 64 height 13
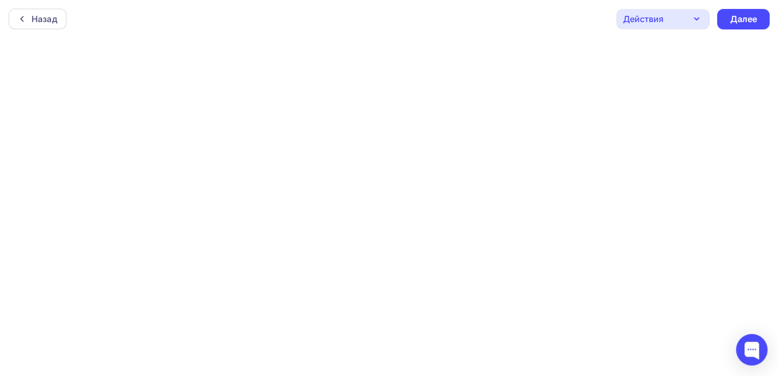
click at [679, 18] on div "Действия" at bounding box center [662, 19] width 93 height 20
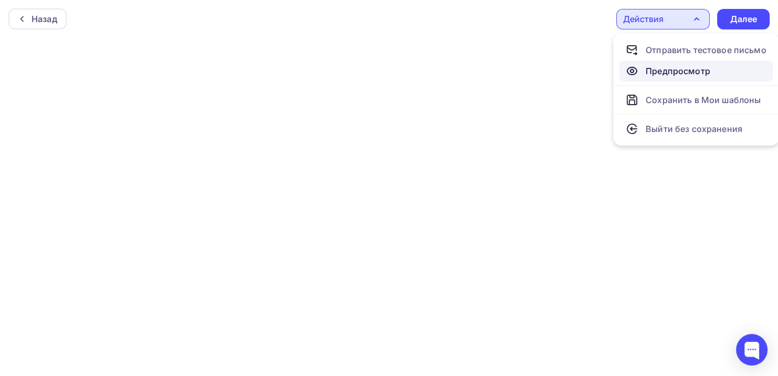
click at [671, 76] on div "Предпросмотр" at bounding box center [677, 71] width 65 height 13
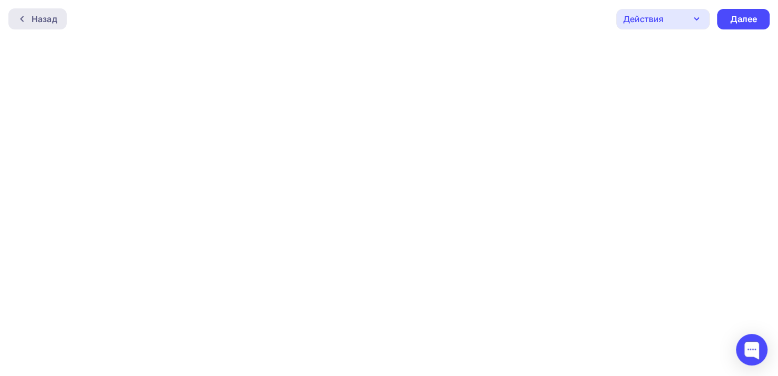
click at [24, 22] on icon at bounding box center [22, 19] width 8 height 8
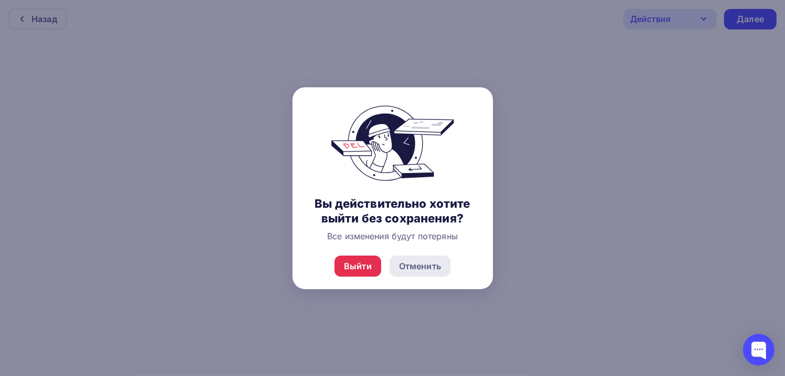
click at [423, 265] on div "Отменить" at bounding box center [420, 265] width 42 height 13
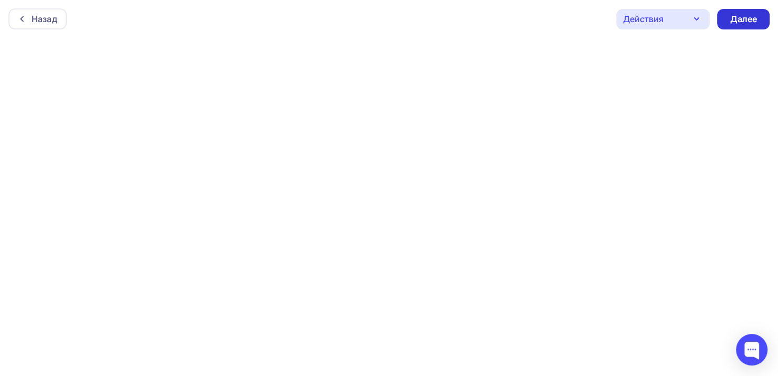
click at [741, 19] on div "Далее" at bounding box center [743, 19] width 27 height 12
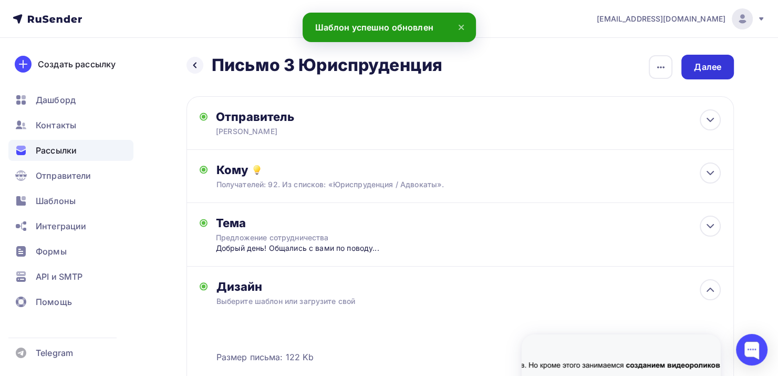
click at [714, 69] on div "Далее" at bounding box center [707, 67] width 27 height 12
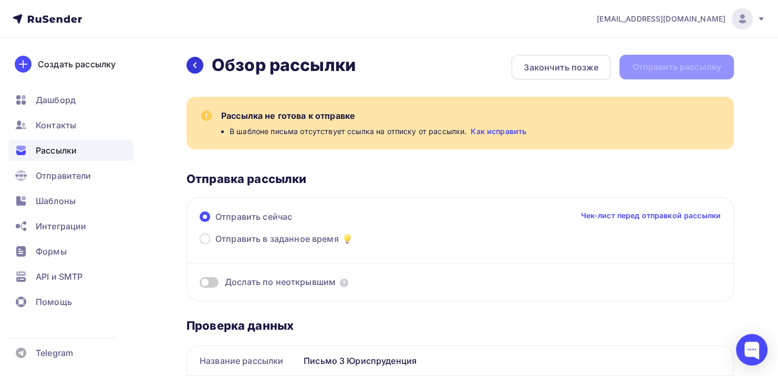
click at [197, 68] on icon at bounding box center [195, 65] width 8 height 8
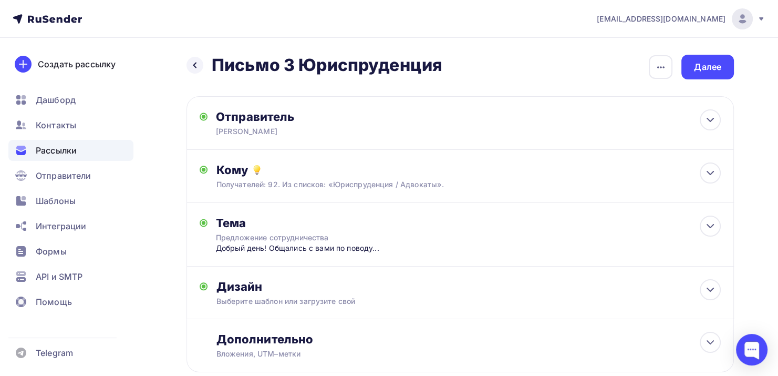
scroll to position [63, 0]
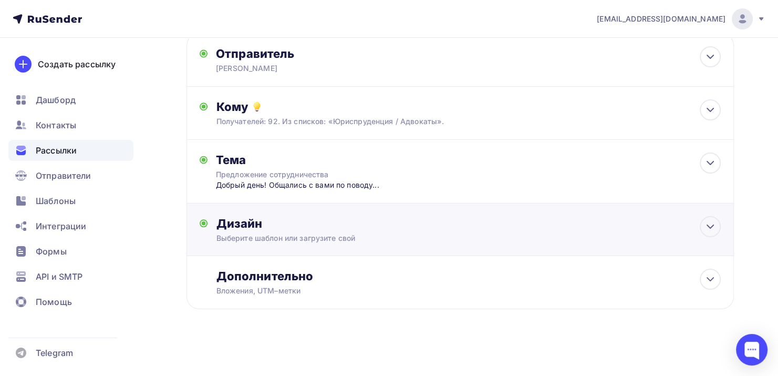
click at [335, 223] on div "Дизайн" at bounding box center [468, 223] width 505 height 15
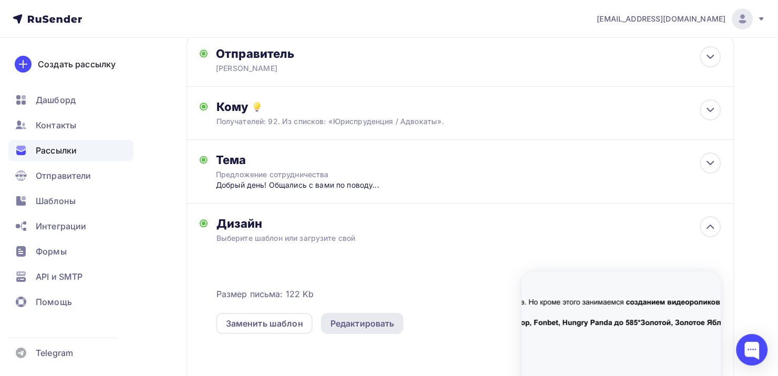
click at [360, 323] on div "Редактировать" at bounding box center [362, 323] width 64 height 13
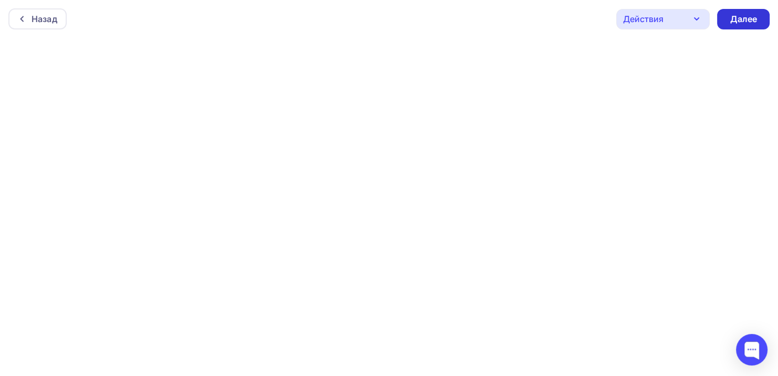
click at [745, 23] on div "Далее" at bounding box center [743, 19] width 27 height 12
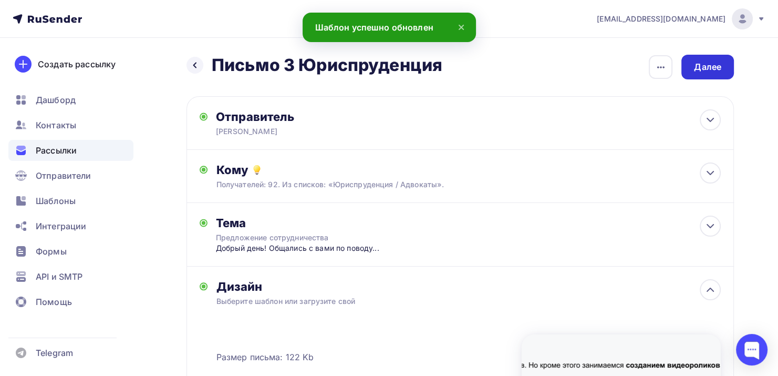
click at [718, 62] on div "Далее" at bounding box center [707, 67] width 27 height 12
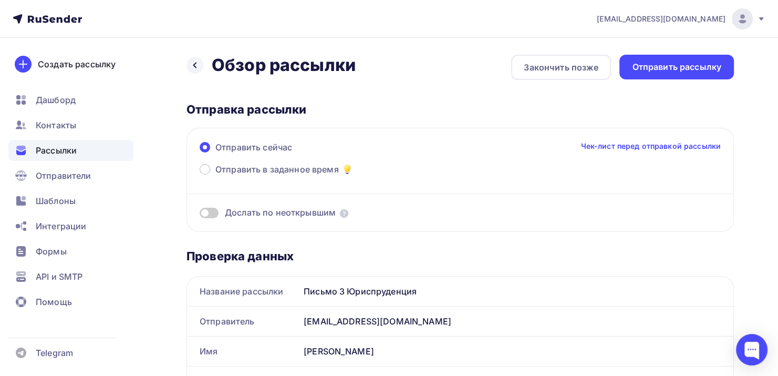
click at [252, 203] on div "Дослать по неоткрывшим" at bounding box center [460, 200] width 521 height 38
click at [212, 212] on span at bounding box center [209, 212] width 19 height 11
click at [200, 214] on input "checkbox" at bounding box center [200, 214] width 0 height 0
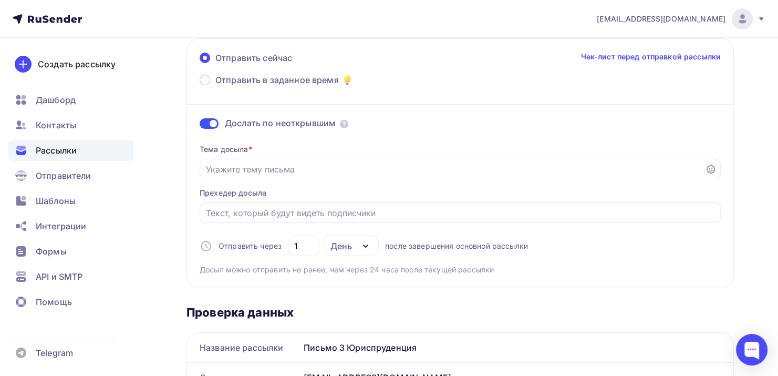
scroll to position [88, 0]
click at [256, 173] on input "Отправить в заданное время" at bounding box center [452, 170] width 493 height 13
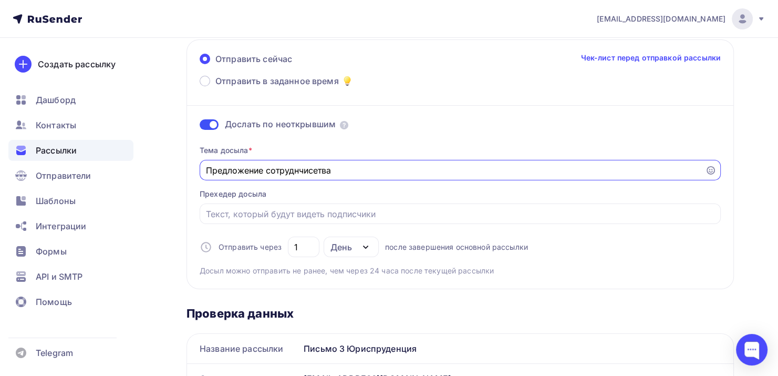
drag, startPoint x: 294, startPoint y: 168, endPoint x: 241, endPoint y: 173, distance: 53.3
click at [241, 173] on input "Предложение сотруднчисетва" at bounding box center [452, 170] width 493 height 13
click at [289, 170] on input "Предложение сотруднчисетва" at bounding box center [452, 170] width 493 height 13
click at [300, 169] on input "Предложение сотруднчисетва" at bounding box center [452, 170] width 493 height 13
type input "Предложение сотрудничества"
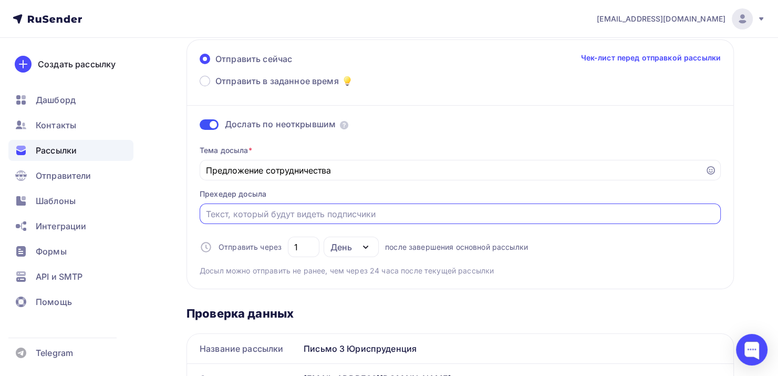
click at [270, 207] on input "Отправить в заданное время" at bounding box center [460, 213] width 509 height 13
click at [270, 205] on div "Здравсвуйте! [PERSON_NAME] писала" at bounding box center [460, 213] width 521 height 20
click at [273, 212] on input "Здравсвуйте! [PERSON_NAME] писала" at bounding box center [460, 213] width 509 height 13
click at [361, 210] on input "Здравсвуйте! [PERSON_NAME] писала" at bounding box center [460, 213] width 509 height 13
click at [371, 220] on div "Здравствуйте! [PERSON_NAME] писала вам" at bounding box center [460, 213] width 521 height 20
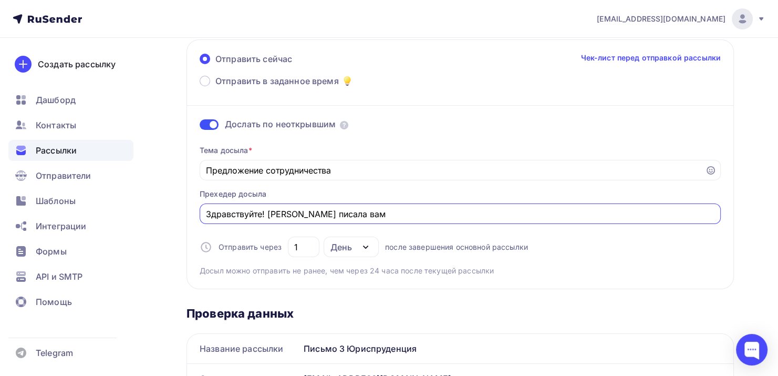
click at [363, 212] on input "Здравствуйте! [PERSON_NAME] писала вам" at bounding box center [460, 213] width 509 height 13
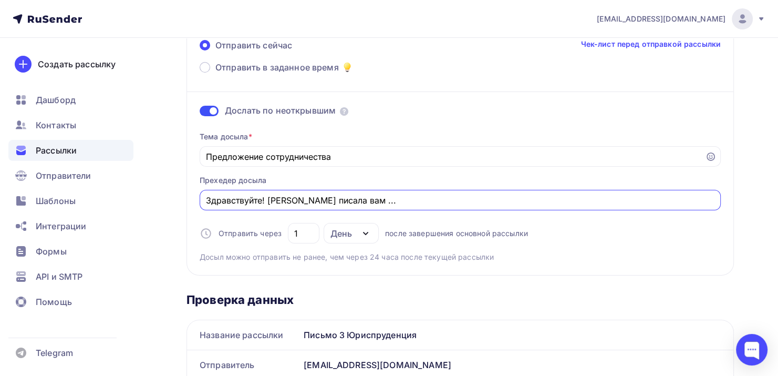
scroll to position [0, 0]
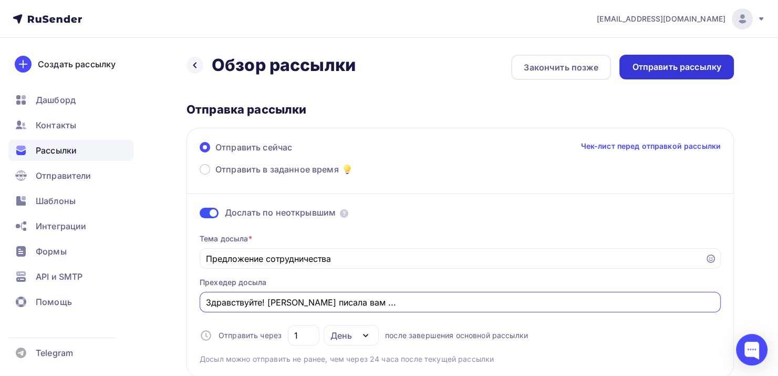
type input "Здравствуйте! [PERSON_NAME] писала вам ..."
click at [695, 65] on div "Отправить рассылку" at bounding box center [676, 67] width 89 height 12
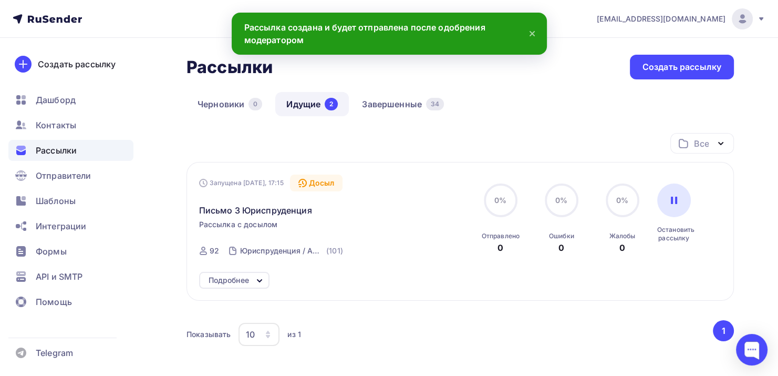
click at [530, 32] on icon at bounding box center [532, 34] width 4 height 4
